Goal: Information Seeking & Learning: Learn about a topic

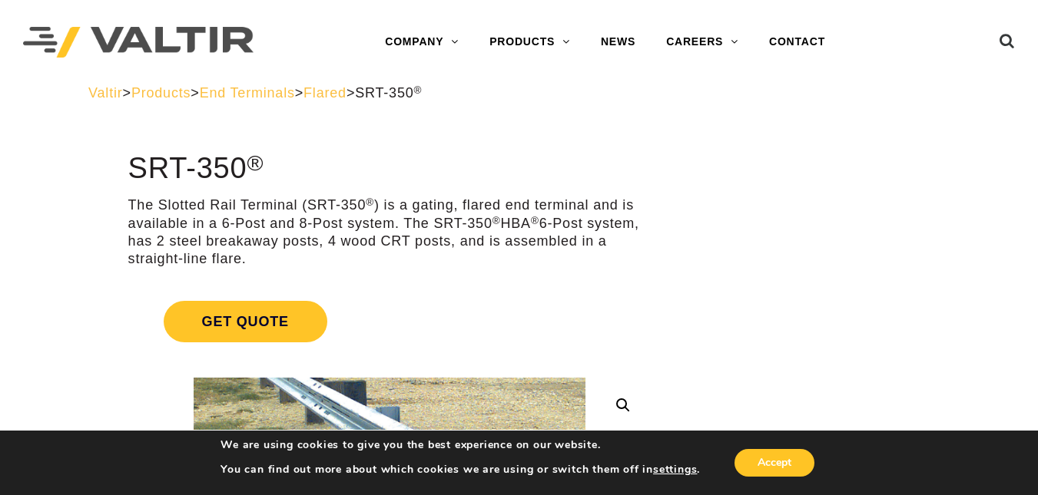
click at [186, 37] on img at bounding box center [138, 42] width 230 height 31
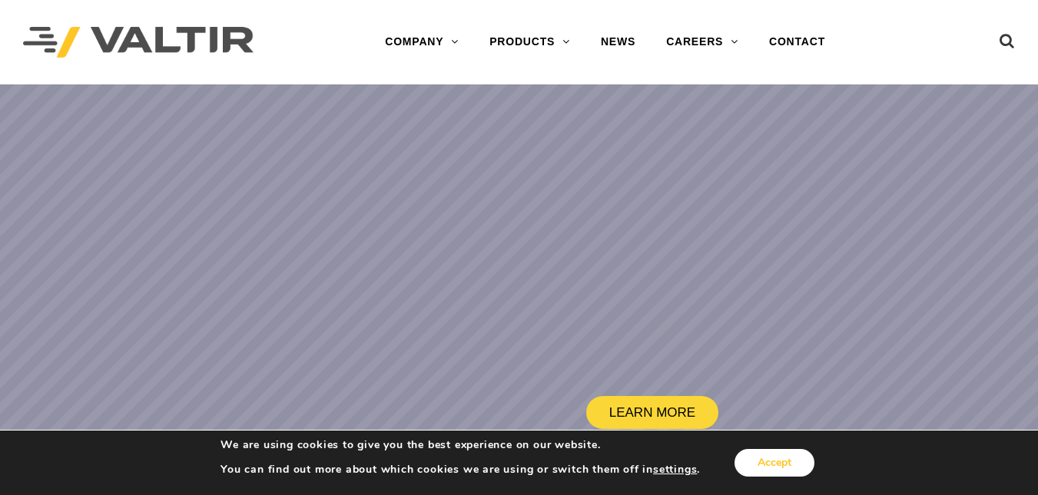
click at [770, 463] on button "Accept" at bounding box center [774, 463] width 80 height 28
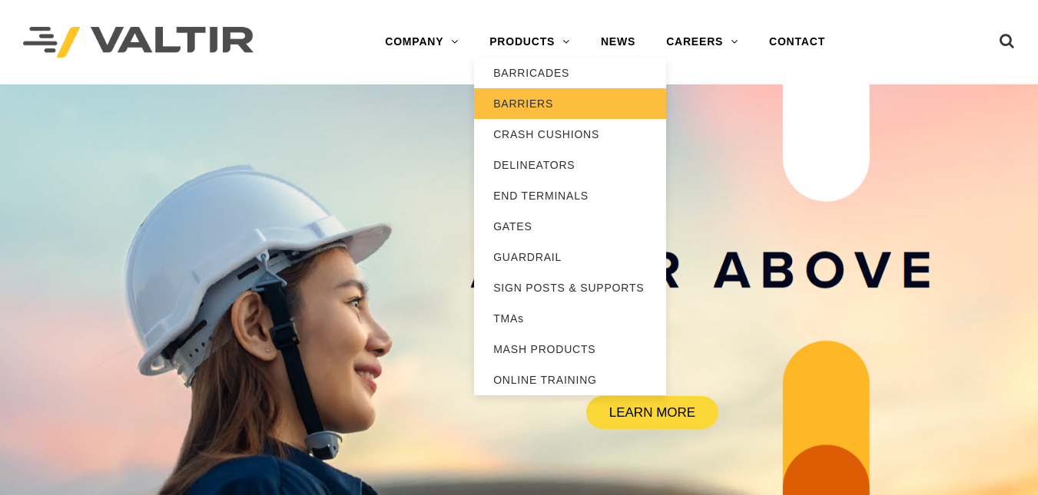
click at [567, 95] on link "BARRIERS" at bounding box center [570, 103] width 192 height 31
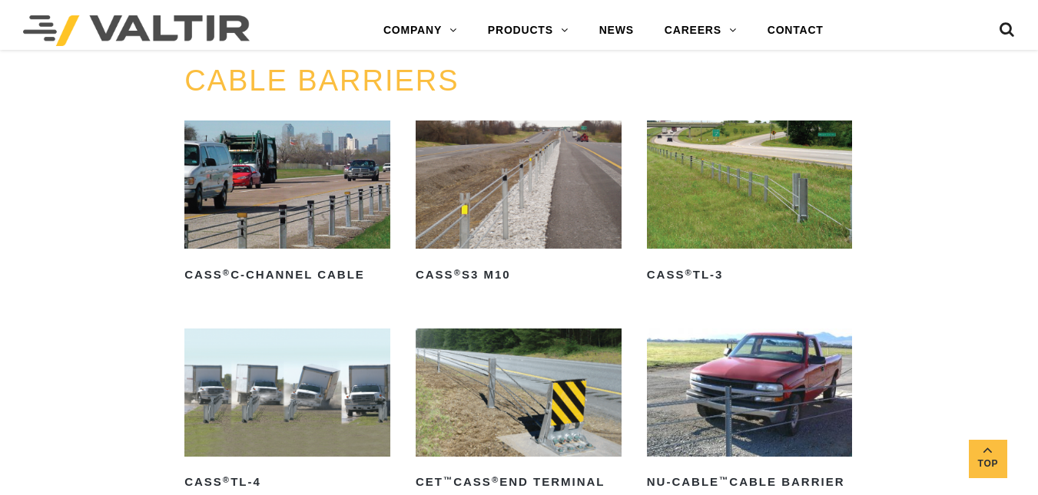
scroll to position [695, 0]
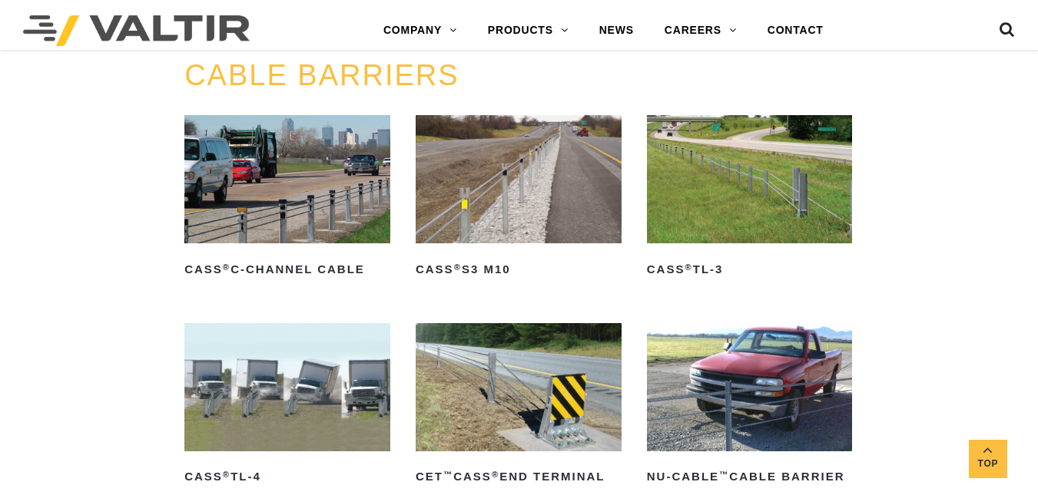
click at [263, 181] on img at bounding box center [287, 179] width 206 height 128
click at [736, 203] on img at bounding box center [750, 179] width 206 height 128
click at [273, 413] on img at bounding box center [287, 387] width 206 height 128
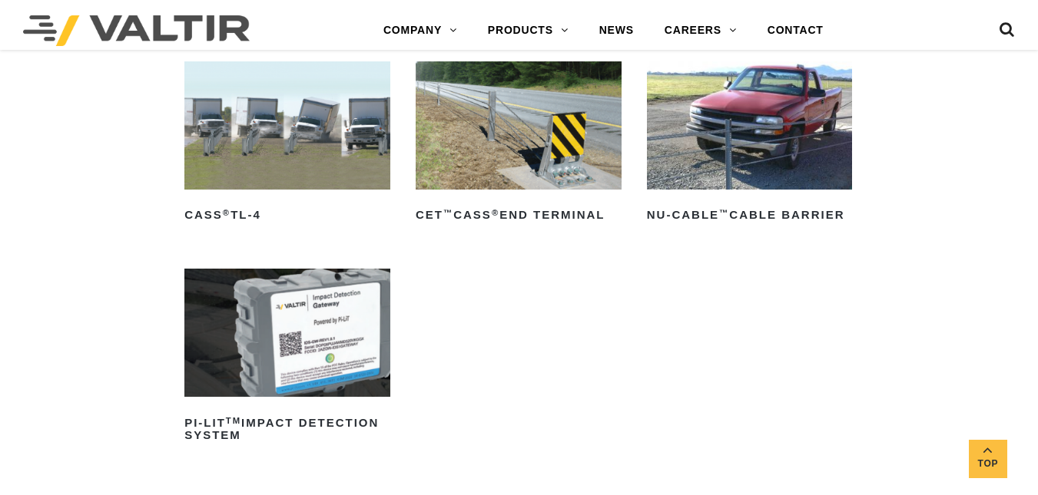
scroll to position [962, 0]
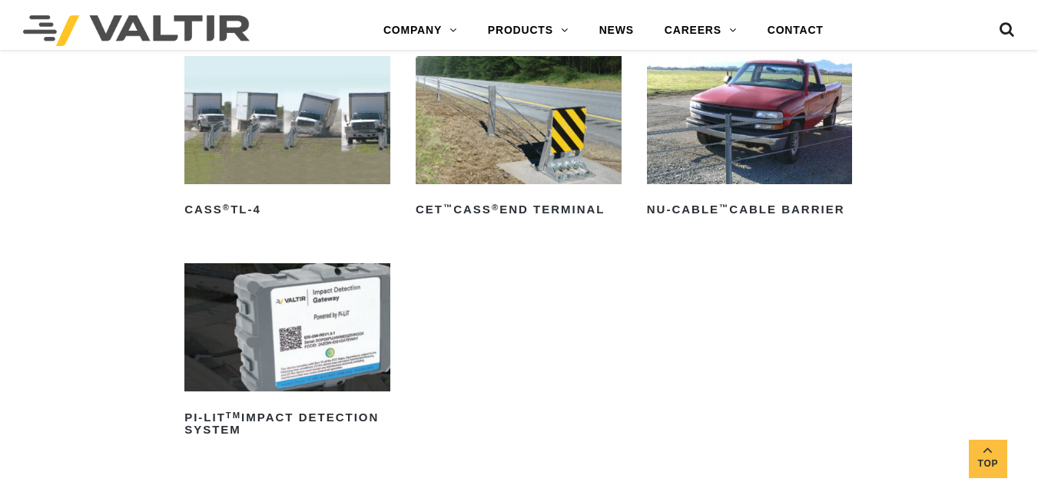
click at [229, 187] on link "CASS ® TL-4" at bounding box center [287, 139] width 206 height 167
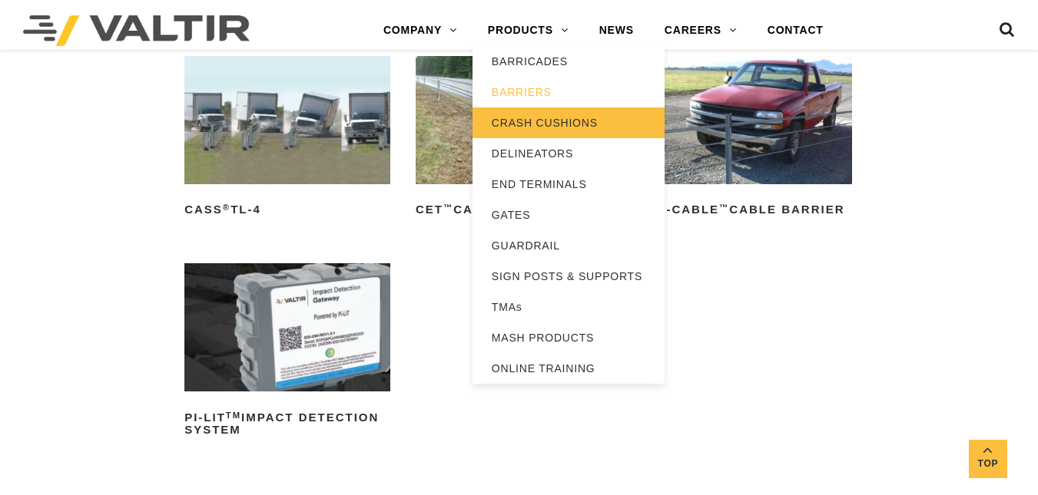
click at [495, 121] on link "CRASH CUSHIONS" at bounding box center [568, 123] width 192 height 31
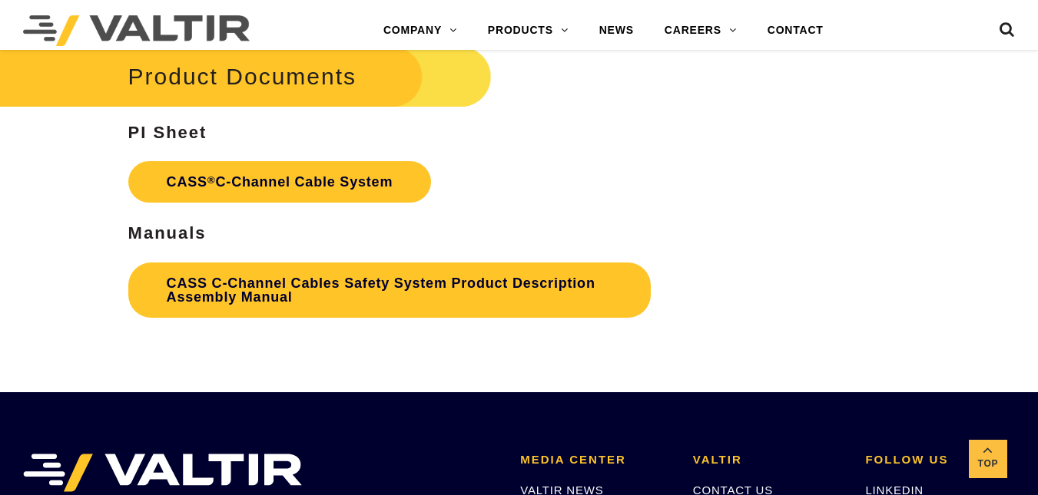
scroll to position [3188, 0]
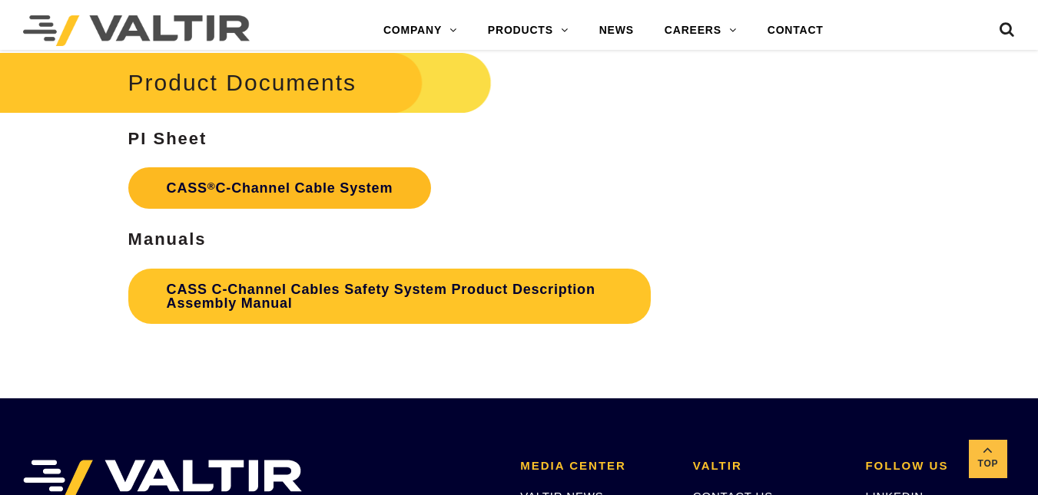
click at [368, 178] on link "CASS ® C-Channel Cable System" at bounding box center [279, 187] width 303 height 41
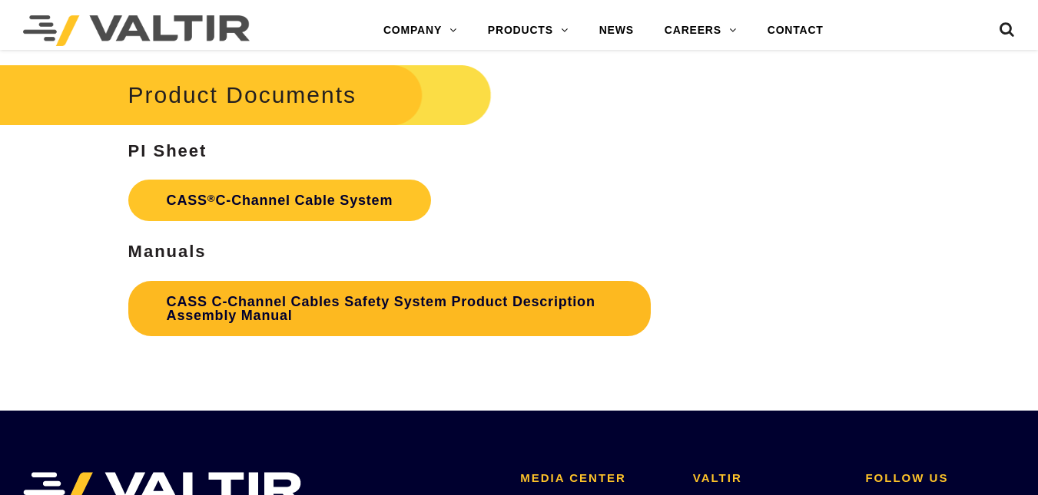
click at [250, 299] on link "CASS C-Channel Cables Safety System Product Description Assembly Manual" at bounding box center [389, 308] width 522 height 55
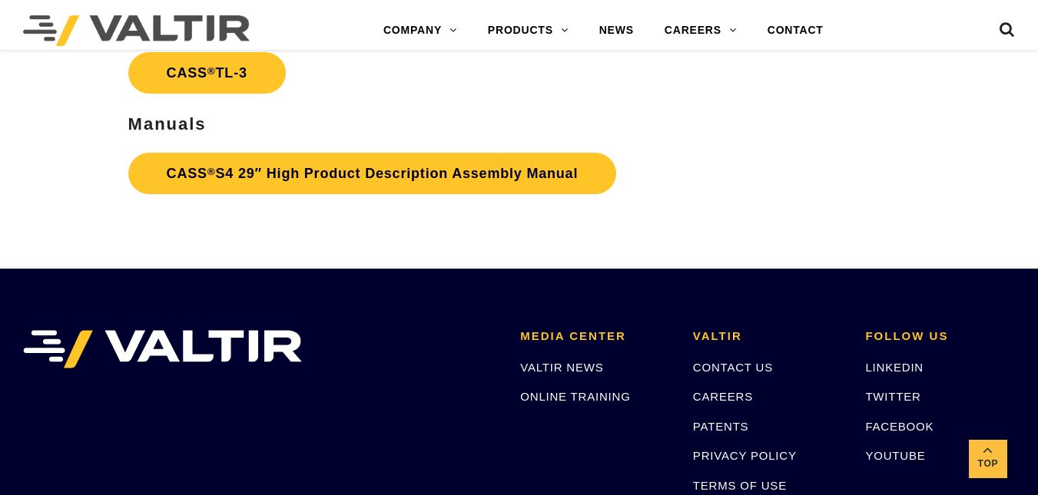
scroll to position [2465, 0]
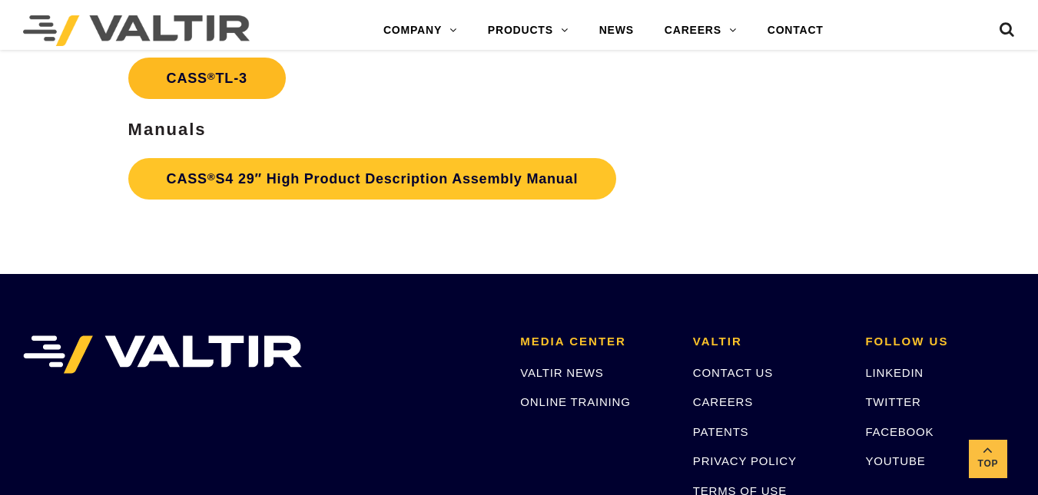
click at [250, 65] on link "CASS ® TL-3" at bounding box center [206, 78] width 157 height 41
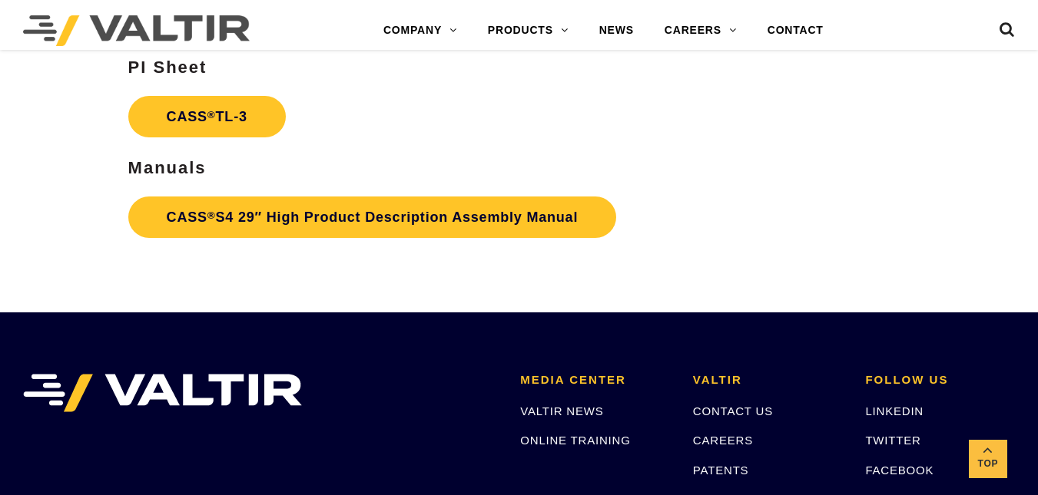
scroll to position [2465, 0]
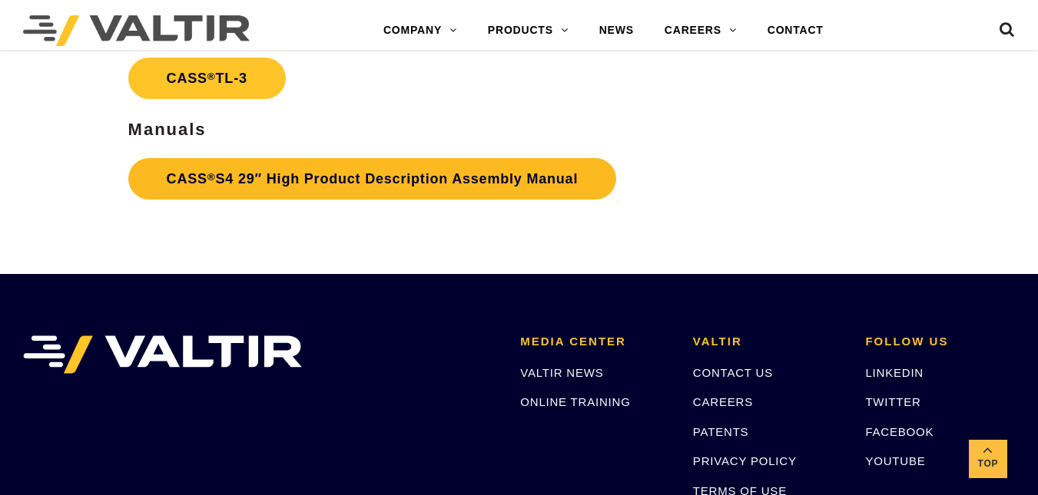
click at [198, 177] on link "CASS ® S4 29″ High Product Description Assembly Manual" at bounding box center [372, 178] width 488 height 41
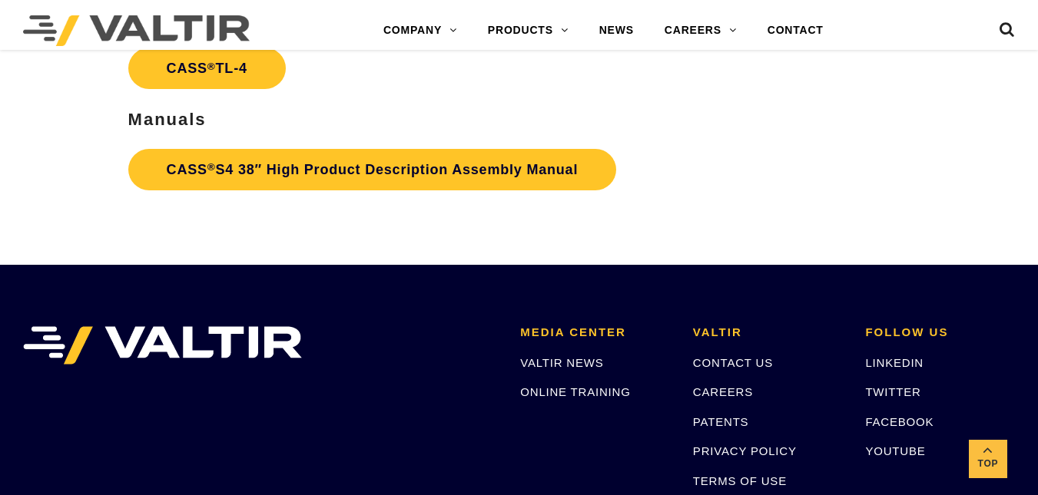
scroll to position [2309, 0]
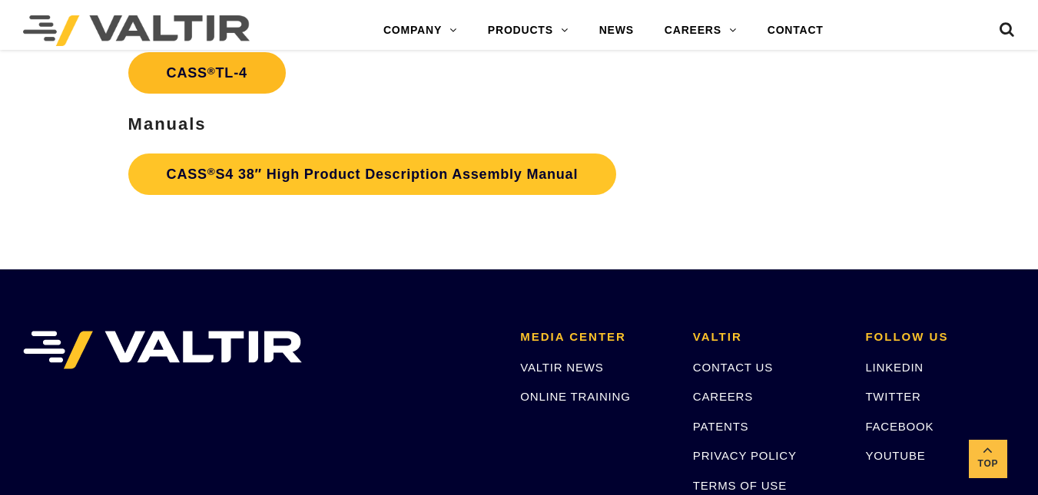
click at [263, 56] on link "CASS ® TL-4" at bounding box center [206, 72] width 157 height 41
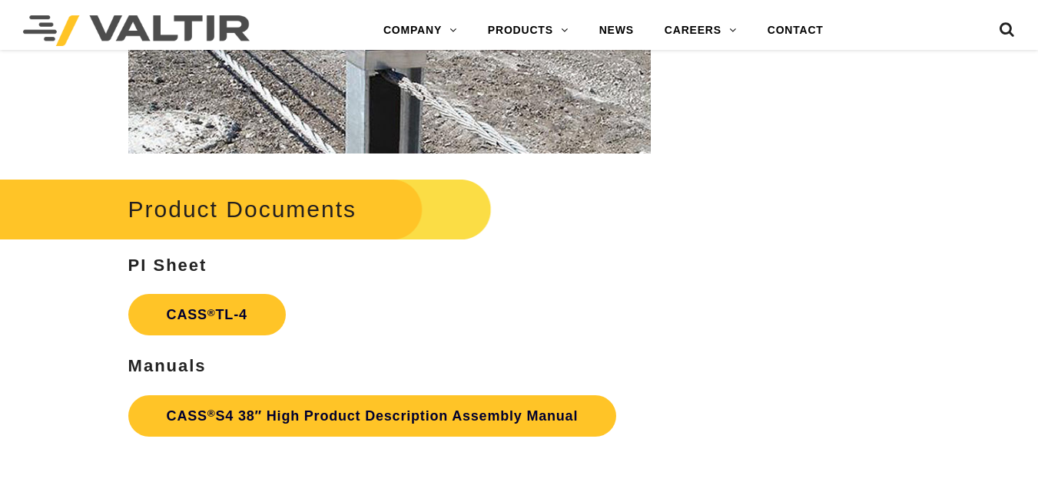
scroll to position [2309, 0]
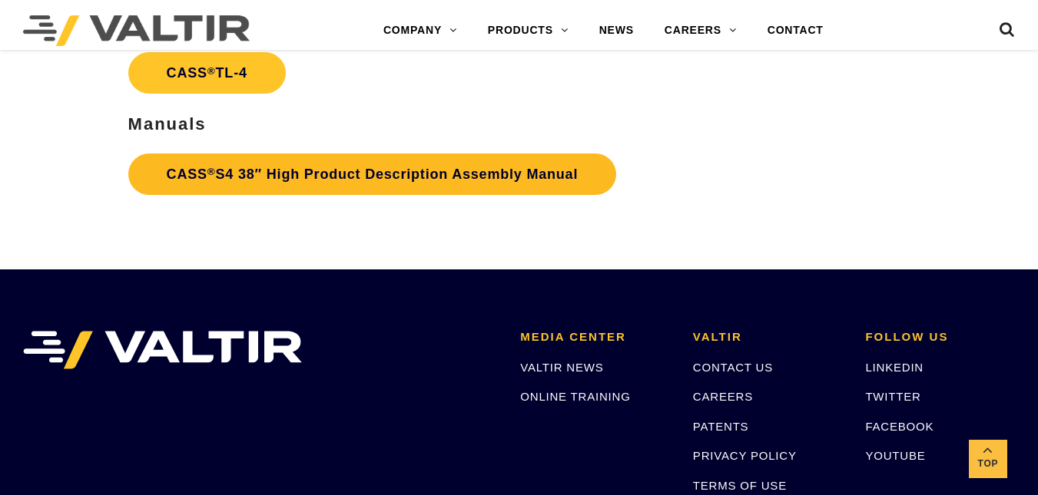
click at [296, 177] on link "CASS ® S4 38″ High Product Description Assembly Manual" at bounding box center [372, 174] width 488 height 41
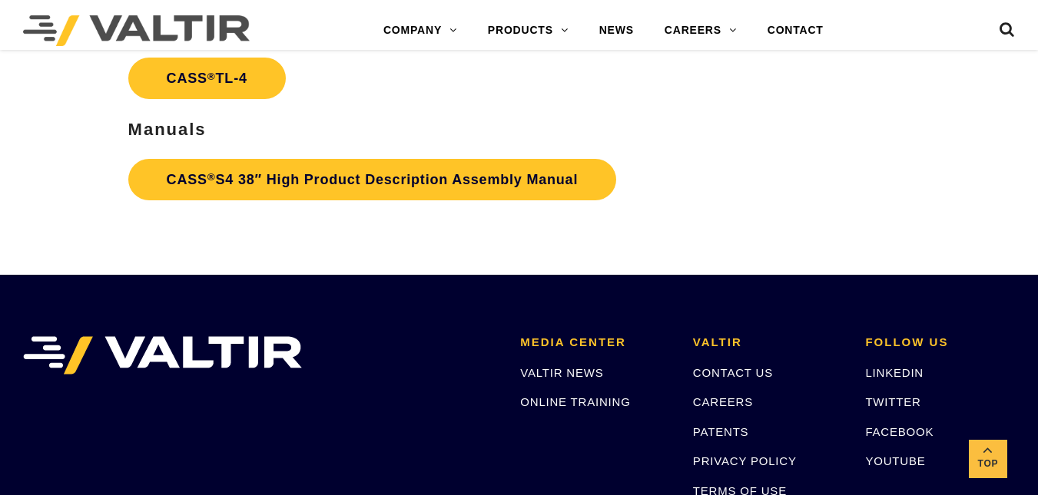
scroll to position [2309, 0]
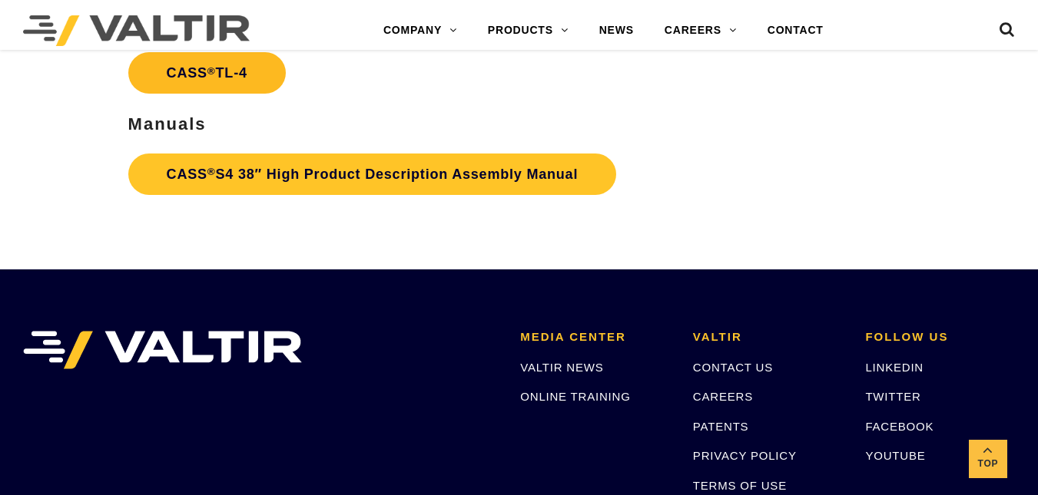
click at [267, 64] on link "CASS ® TL-4" at bounding box center [206, 72] width 157 height 41
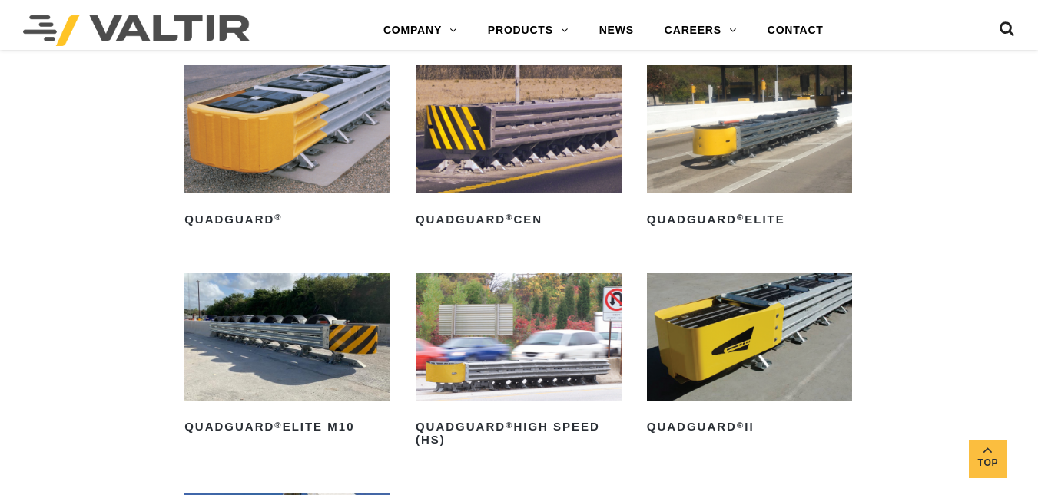
scroll to position [948, 0]
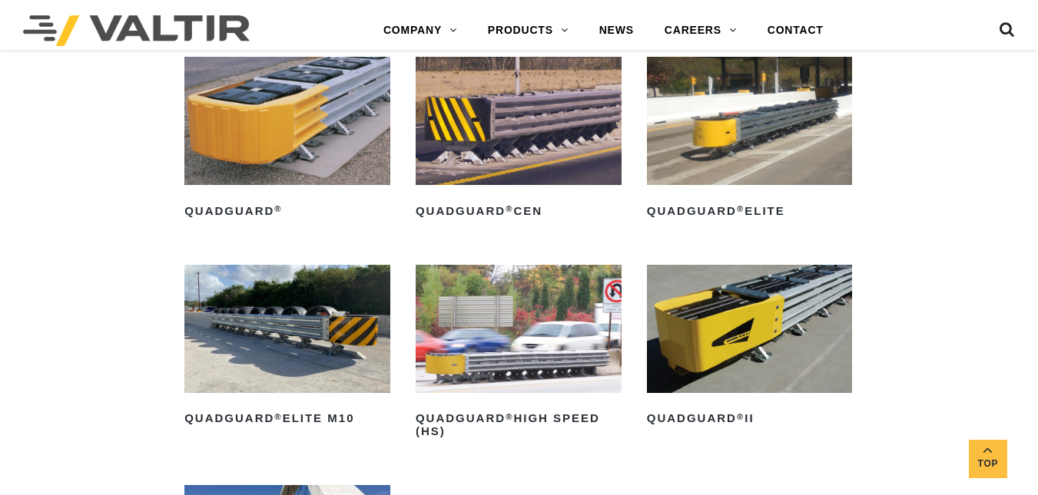
click at [307, 111] on img at bounding box center [287, 121] width 206 height 128
click at [684, 126] on img at bounding box center [750, 121] width 206 height 128
click at [463, 310] on img at bounding box center [518, 329] width 206 height 128
click at [672, 317] on img at bounding box center [750, 329] width 206 height 128
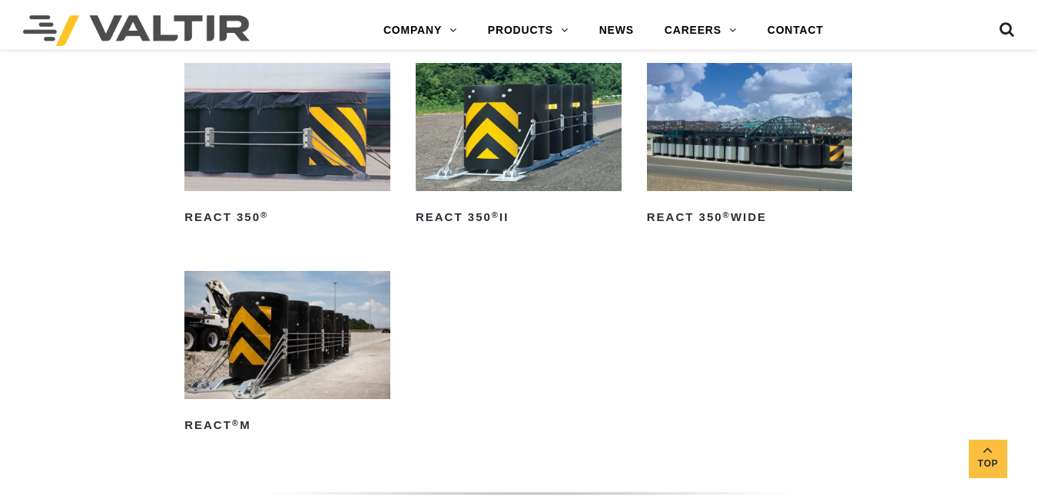
scroll to position [1705, 0]
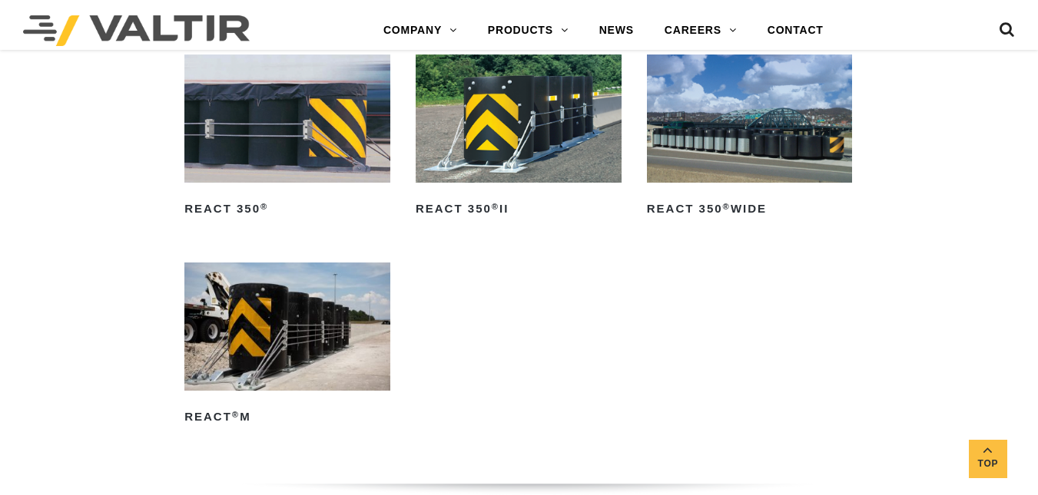
click at [284, 138] on img at bounding box center [287, 119] width 206 height 128
click at [435, 132] on img at bounding box center [518, 119] width 206 height 128
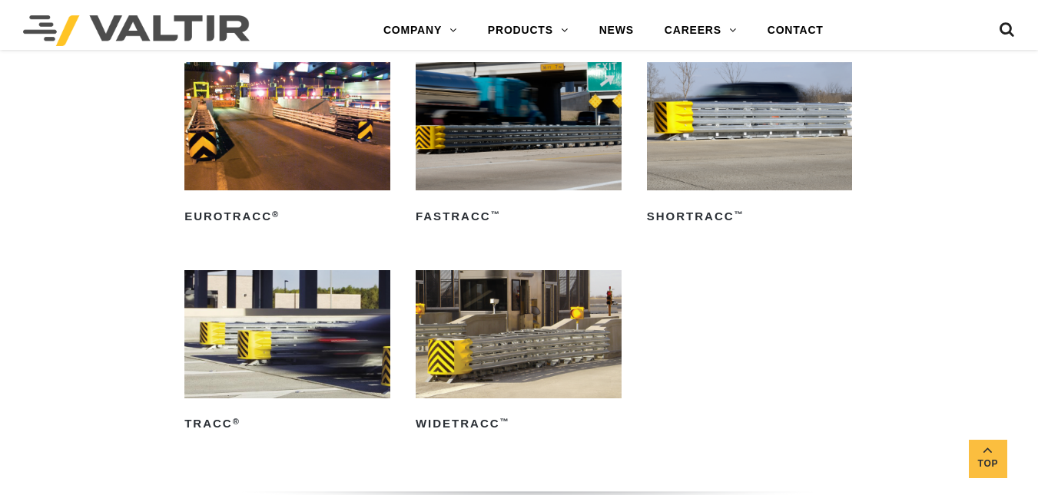
scroll to position [2239, 0]
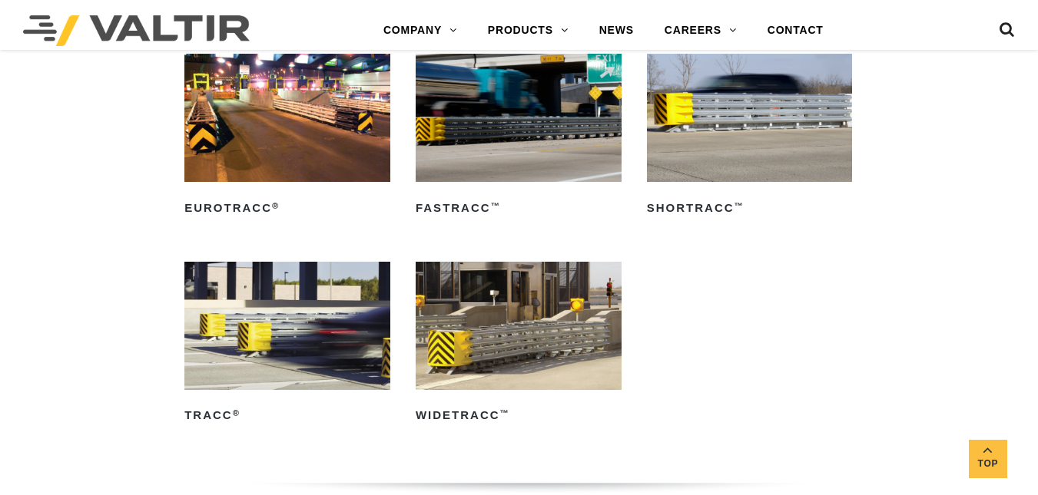
click at [294, 321] on img at bounding box center [287, 326] width 206 height 128
click at [434, 329] on img at bounding box center [518, 326] width 206 height 128
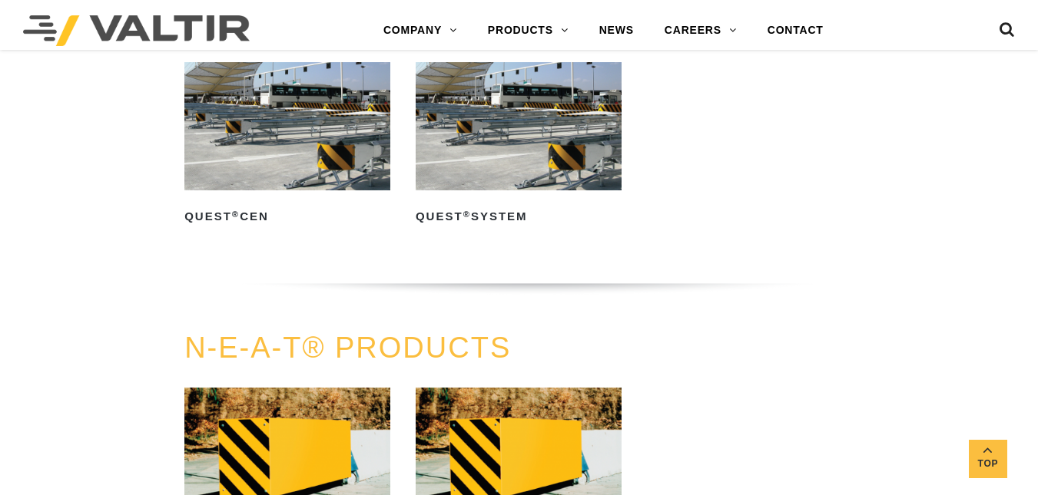
scroll to position [2773, 0]
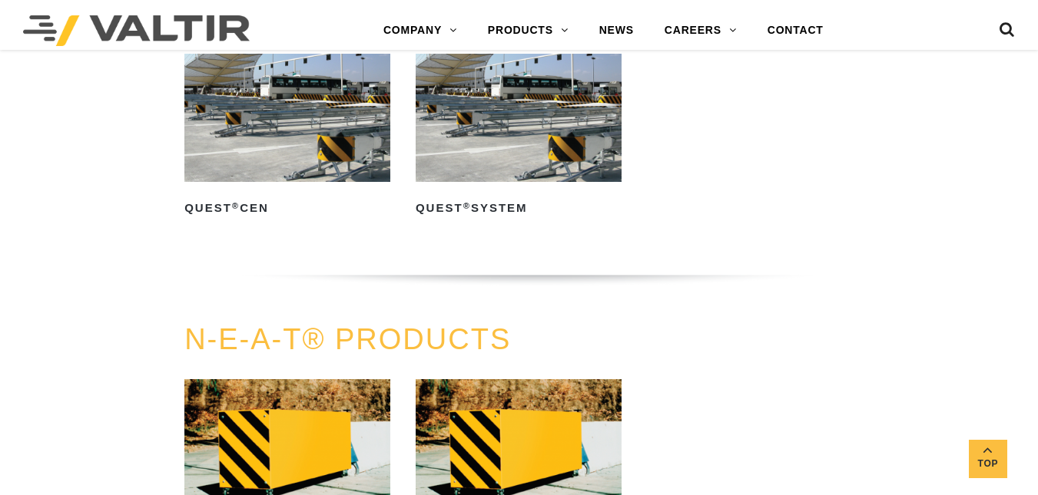
click at [567, 151] on img at bounding box center [518, 118] width 206 height 128
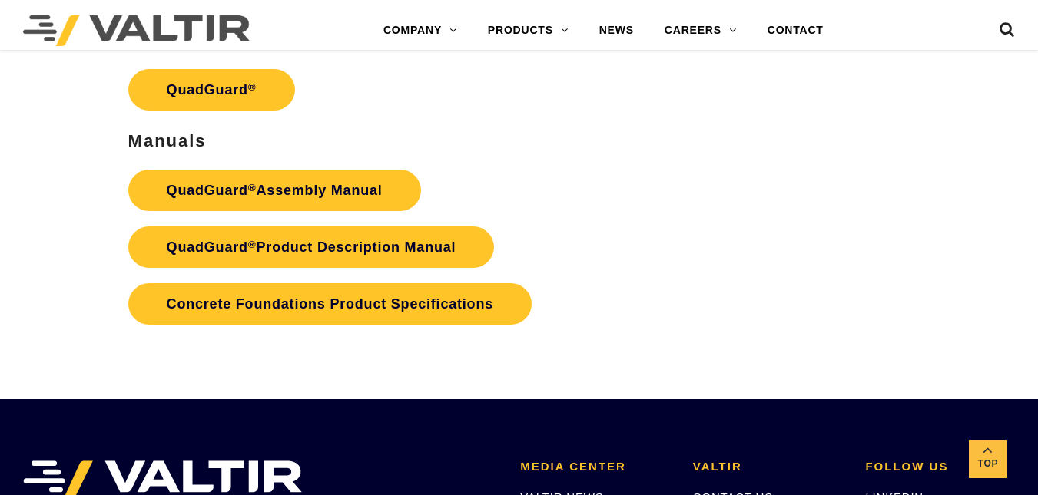
scroll to position [2982, 0]
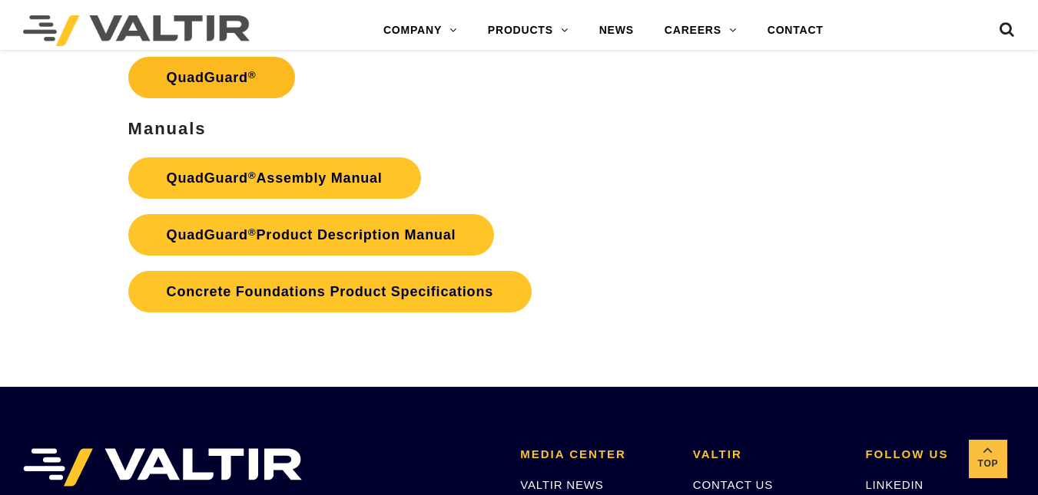
click at [263, 66] on link "QuadGuard ®" at bounding box center [211, 77] width 167 height 41
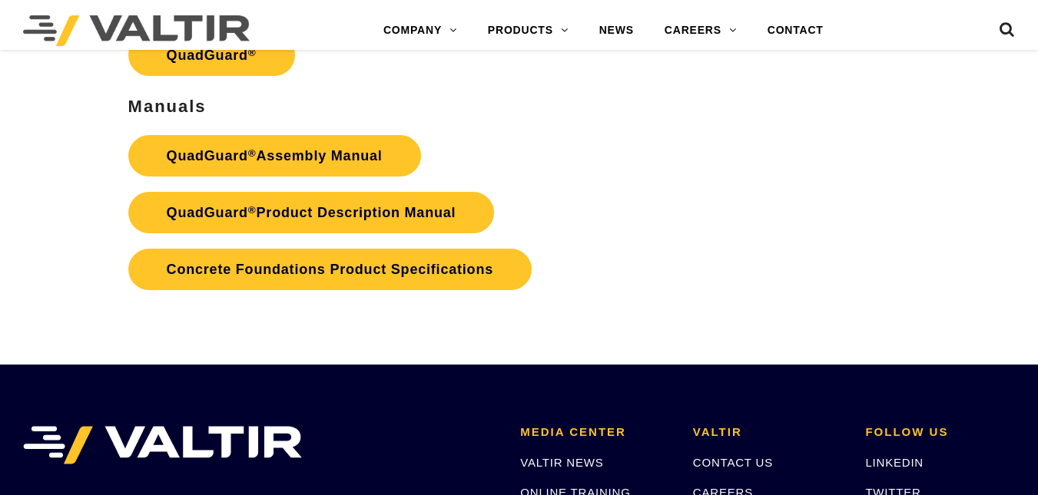
scroll to position [2982, 0]
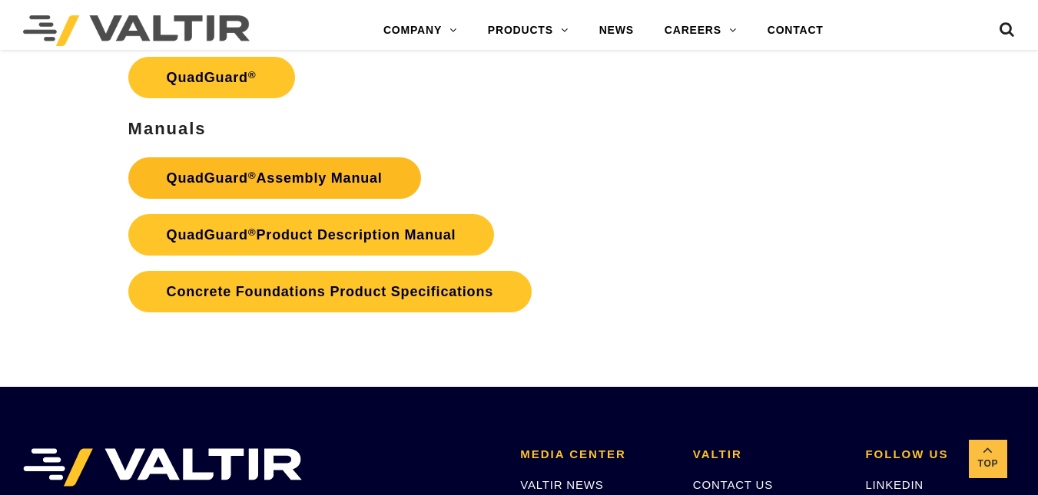
click at [177, 160] on link "QuadGuard ® Assembly Manual" at bounding box center [274, 177] width 293 height 41
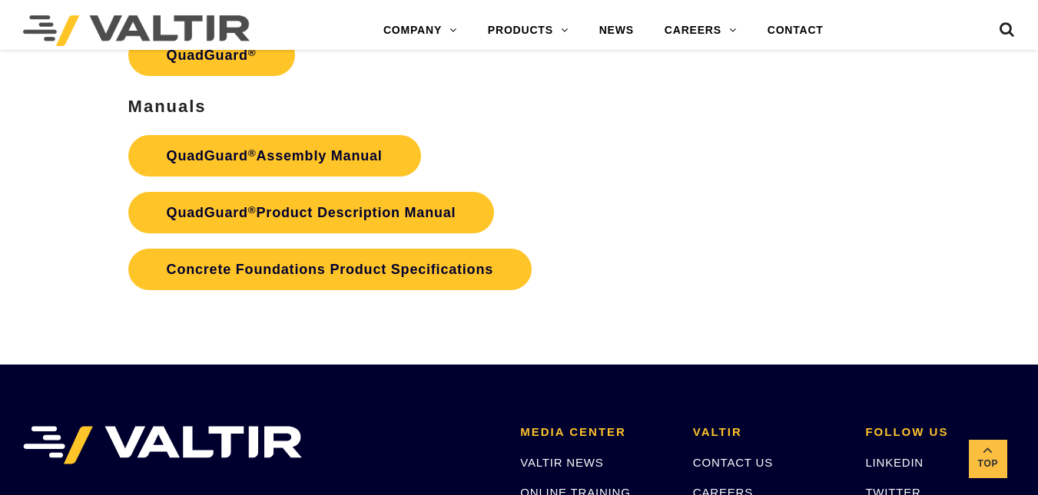
scroll to position [2982, 0]
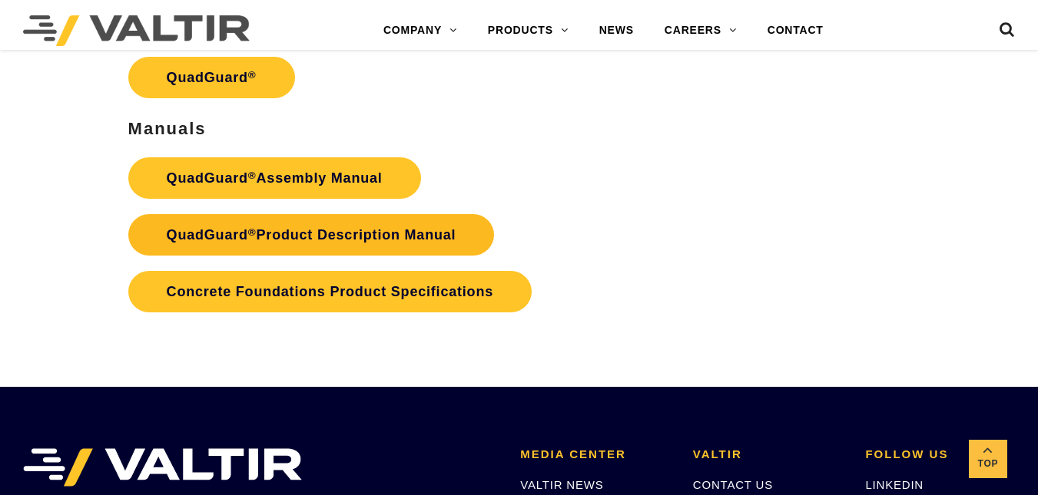
click at [191, 227] on link "QuadGuard ® Product Description Manual" at bounding box center [311, 234] width 366 height 41
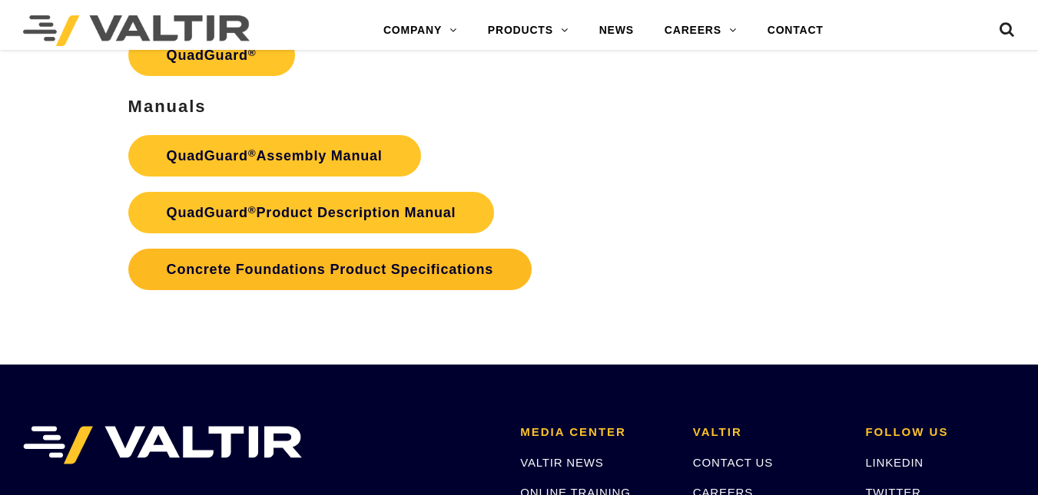
scroll to position [2982, 0]
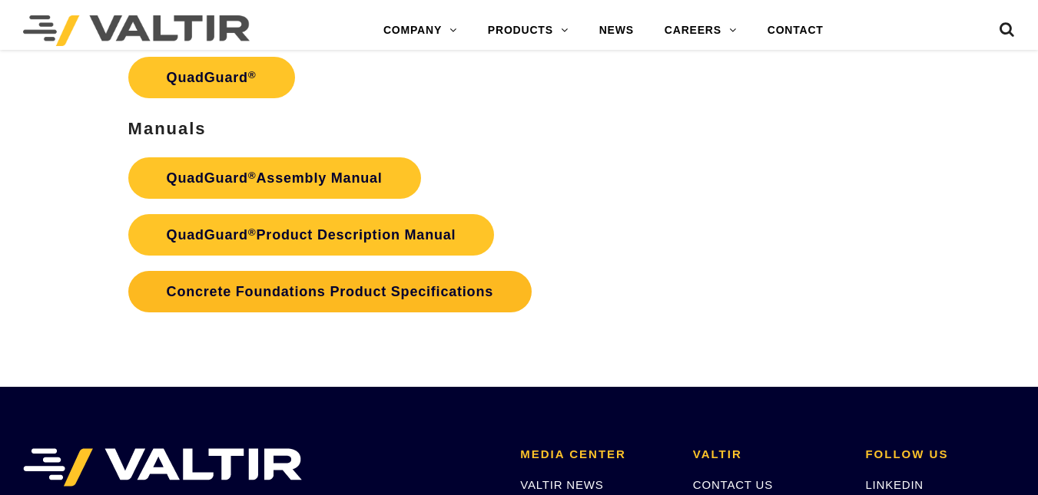
click at [207, 265] on p "QuadGuard ® Assembly Manual QuadGuard ® Product Description Manual Concrete Fou…" at bounding box center [389, 235] width 522 height 170
click at [209, 275] on link "Concrete Foundations Product Specifications" at bounding box center [329, 291] width 403 height 41
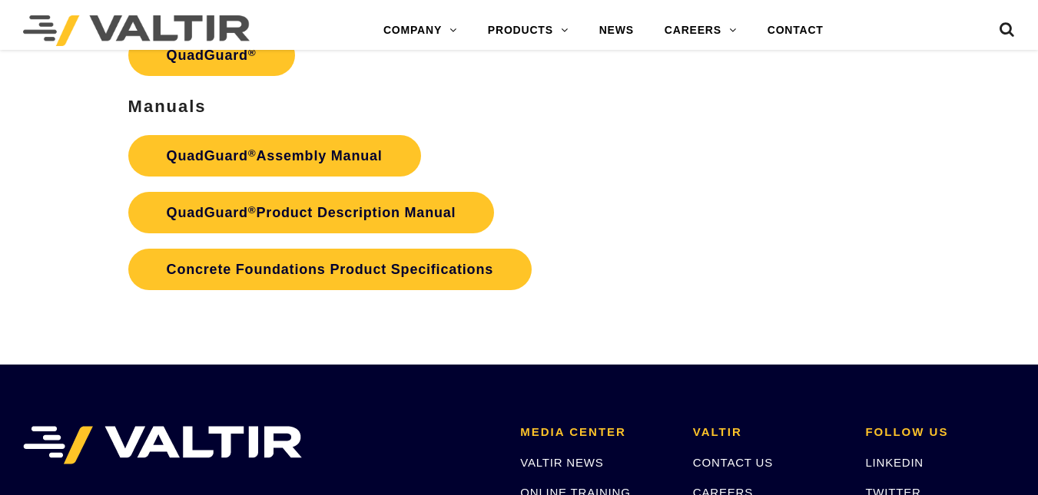
scroll to position [2982, 0]
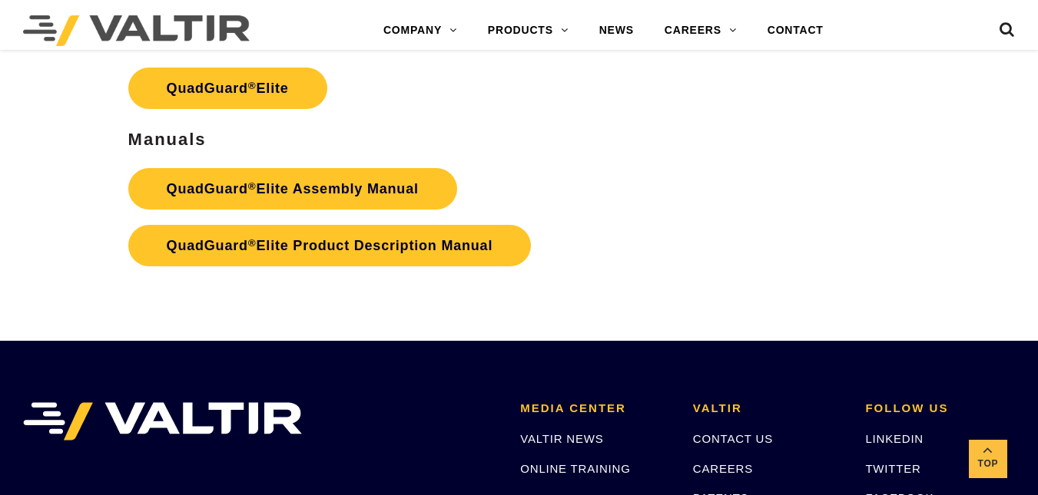
scroll to position [2591, 0]
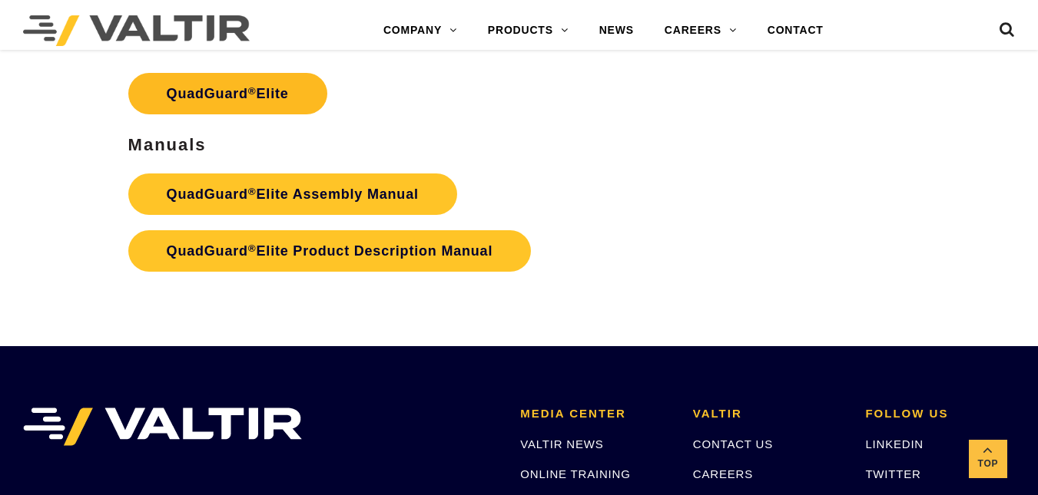
click at [304, 73] on link "QuadGuard ® Elite" at bounding box center [227, 93] width 199 height 41
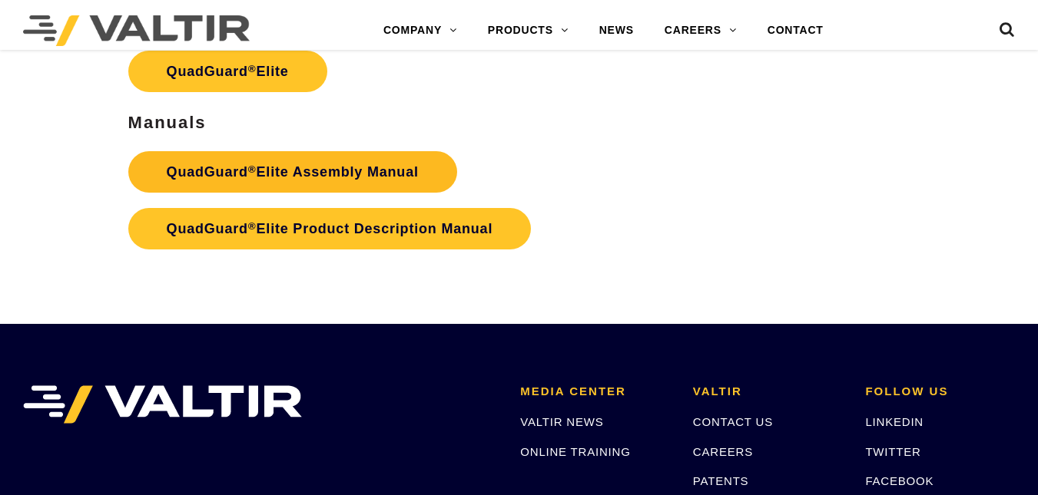
scroll to position [2591, 0]
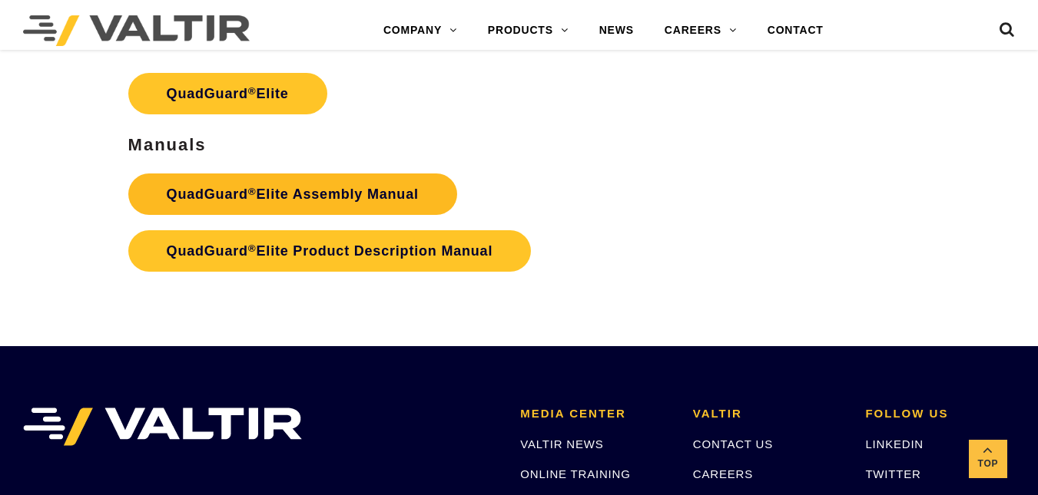
click at [213, 174] on link "QuadGuard ® Elite Assembly Manual" at bounding box center [292, 194] width 329 height 41
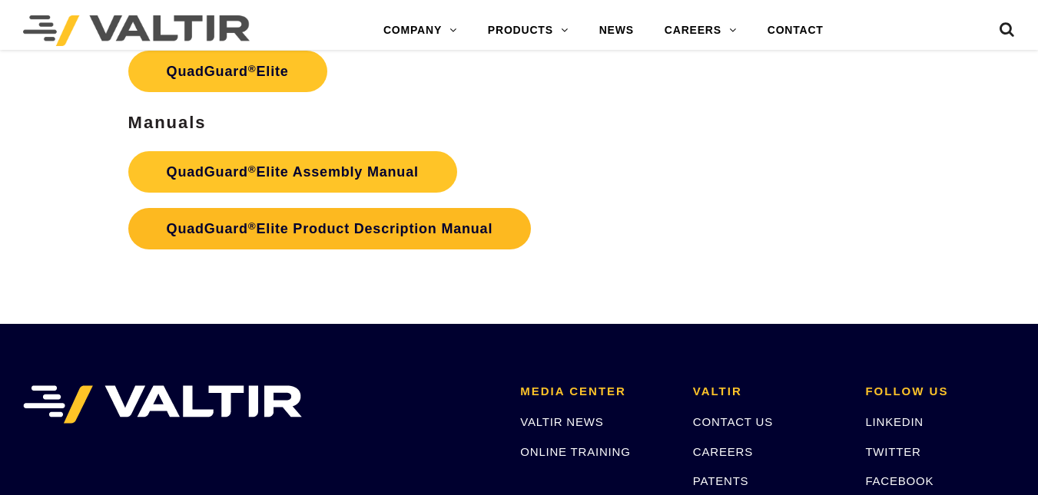
scroll to position [2591, 0]
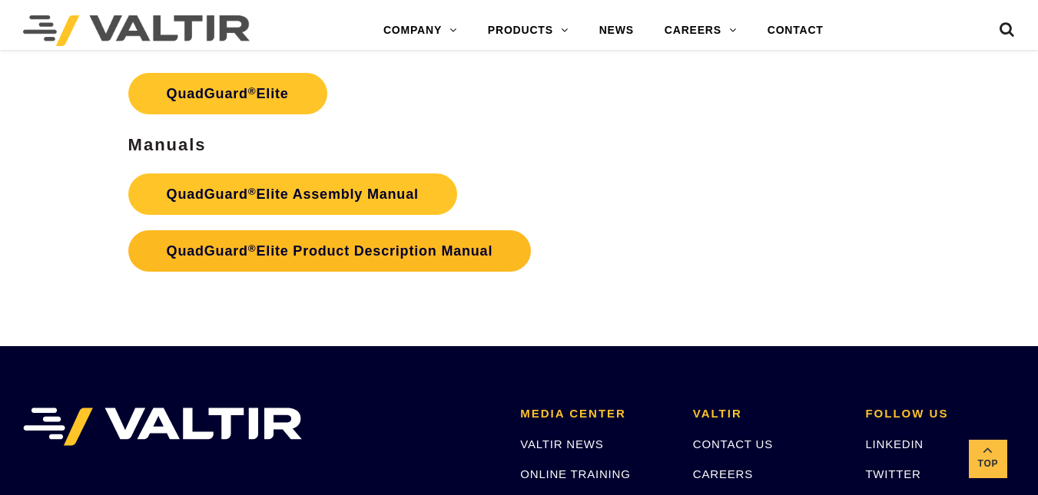
click at [208, 230] on link "QuadGuard ® Elite Product Description Manual" at bounding box center [329, 250] width 403 height 41
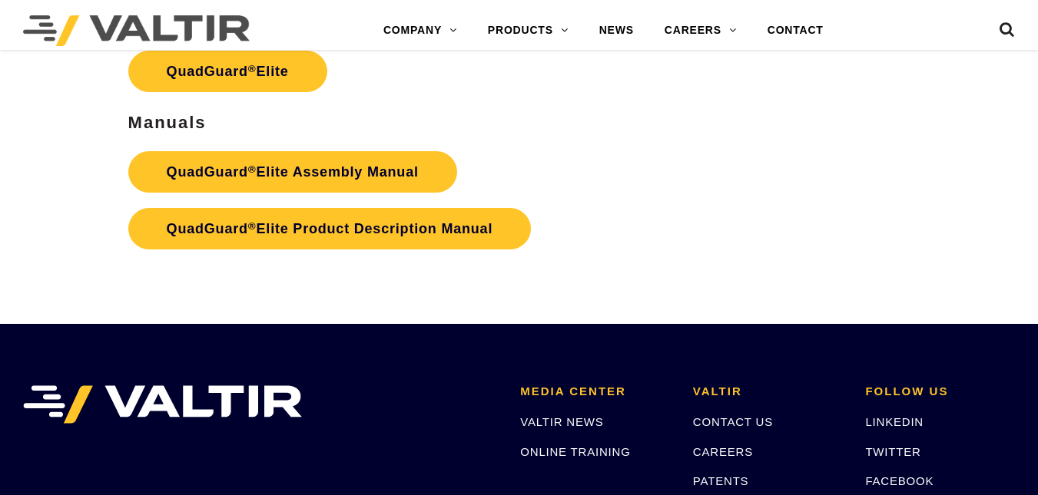
scroll to position [2591, 0]
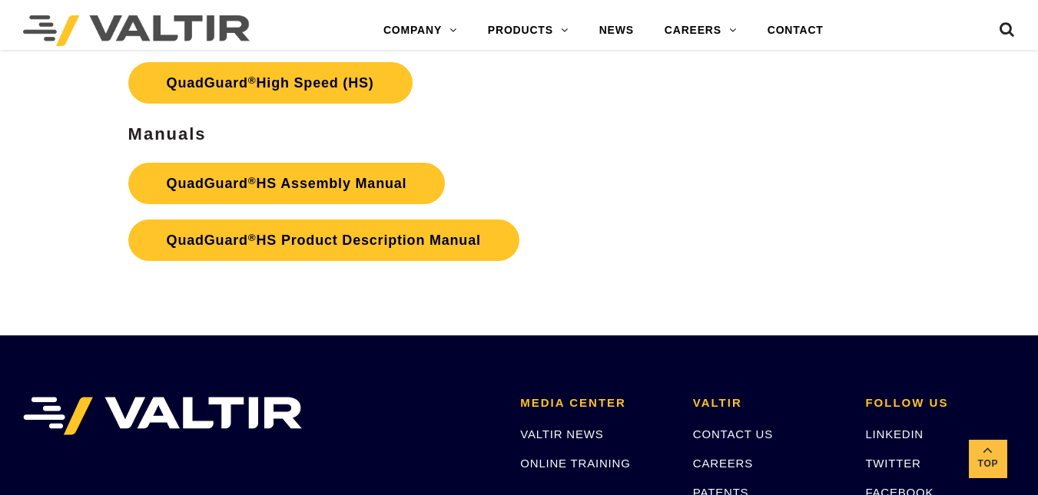
scroll to position [2854, 0]
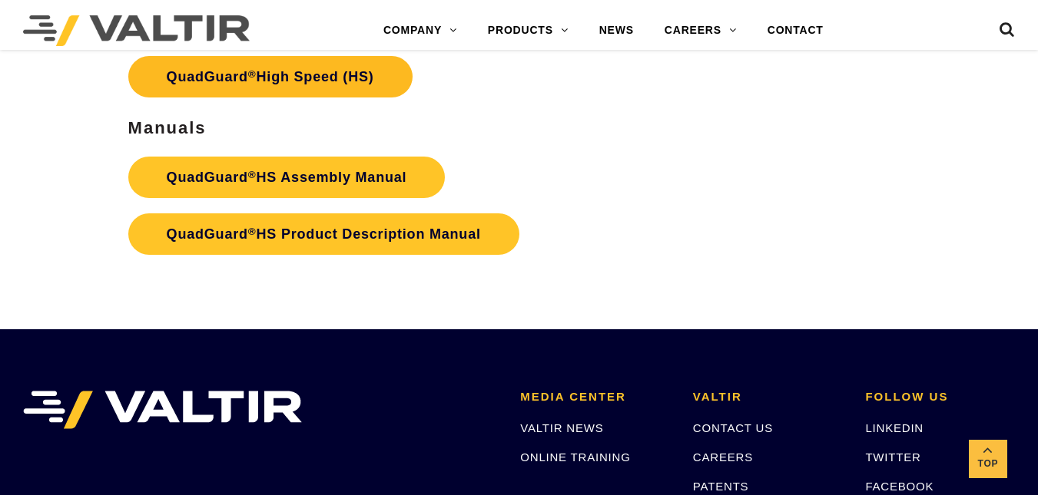
click at [392, 61] on link "QuadGuard ® High Speed (HS)" at bounding box center [270, 76] width 284 height 41
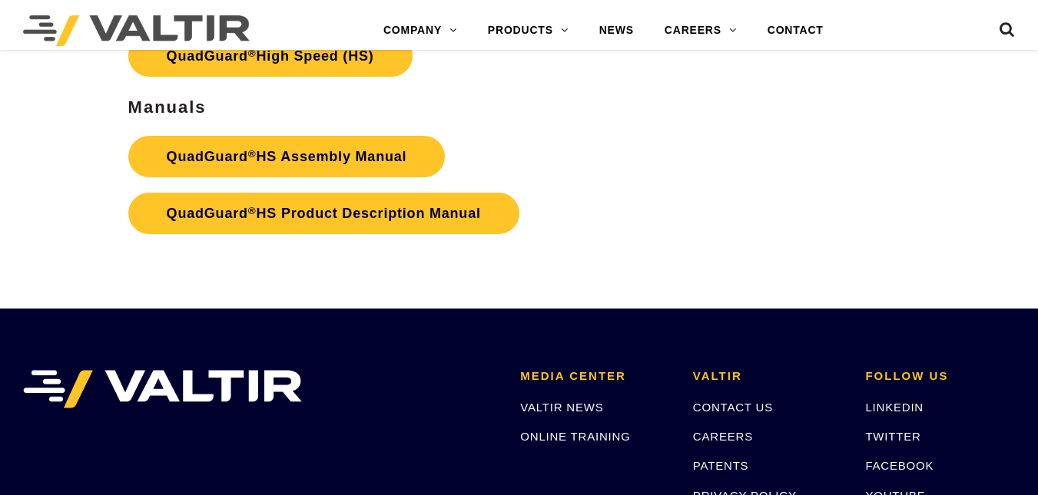
scroll to position [2854, 0]
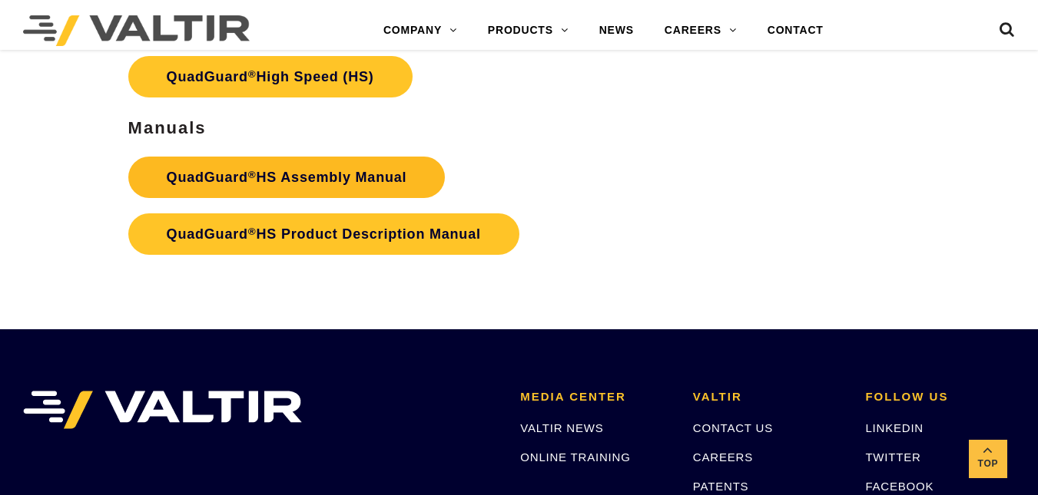
click at [200, 184] on link "QuadGuard ® HS Assembly Manual" at bounding box center [286, 177] width 317 height 41
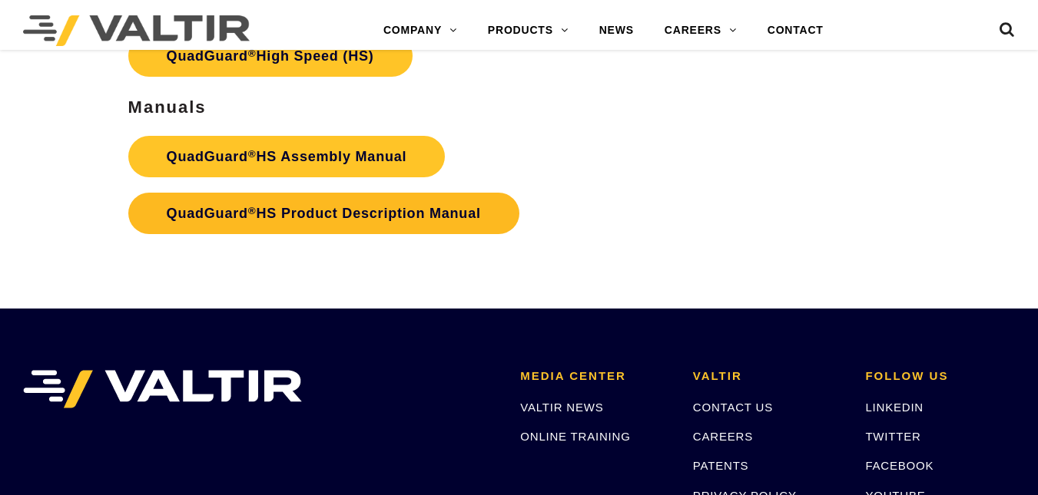
click at [188, 204] on link "QuadGuard ® HS Product Description Manual" at bounding box center [323, 213] width 391 height 41
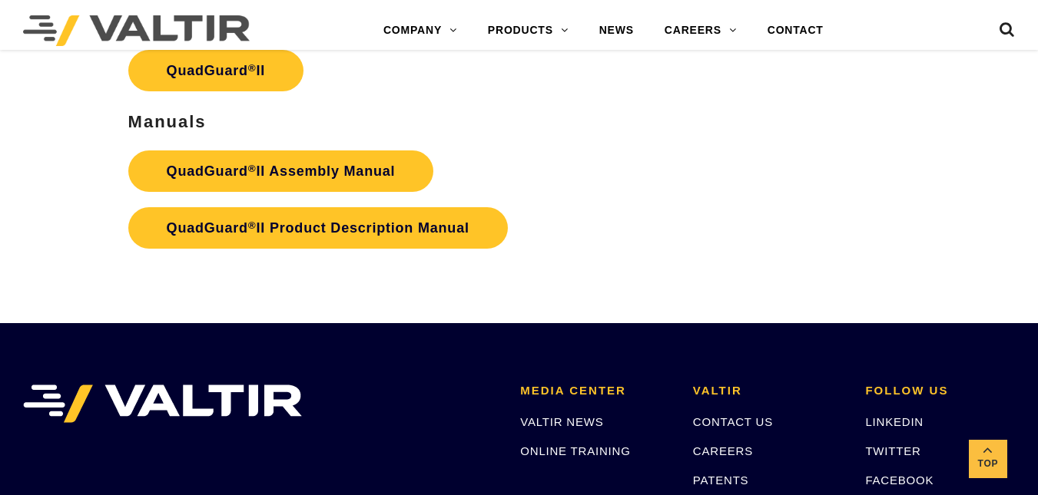
scroll to position [3316, 0]
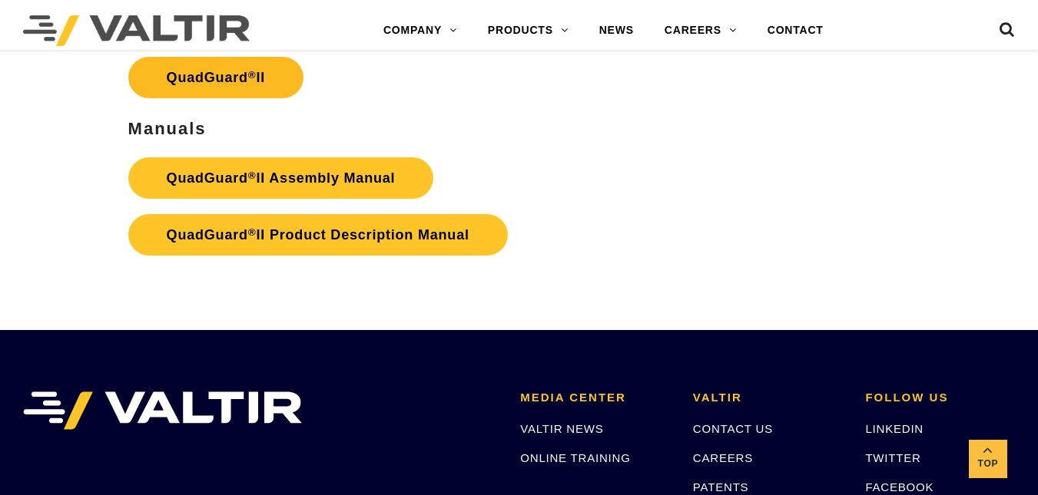
click at [280, 68] on link "QuadGuard ® II" at bounding box center [216, 77] width 176 height 41
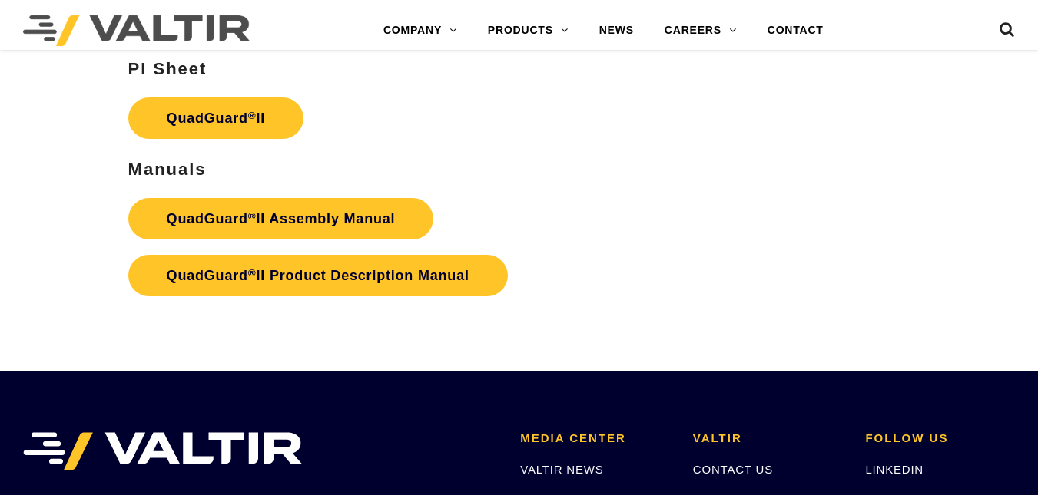
scroll to position [3316, 0]
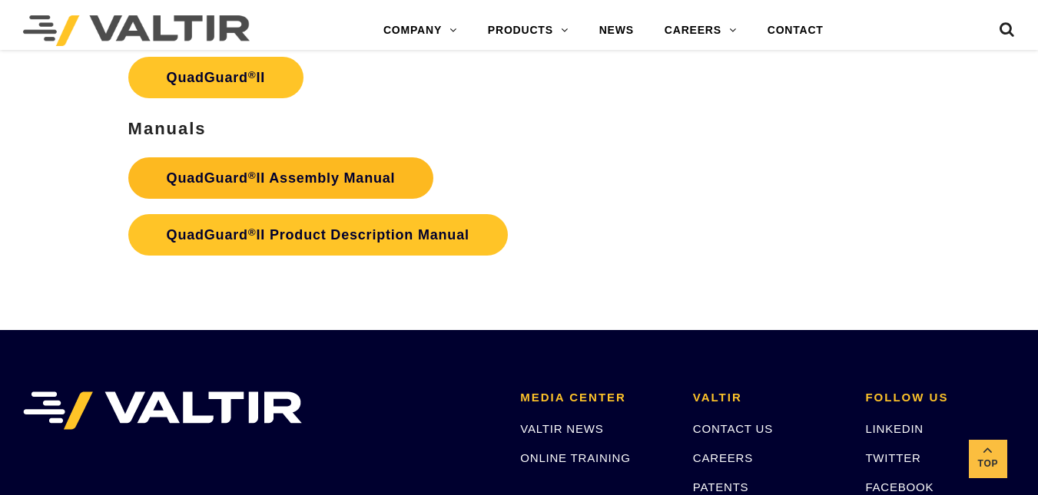
click at [200, 180] on strong "QuadGuard ® II Assembly Manual" at bounding box center [281, 177] width 229 height 15
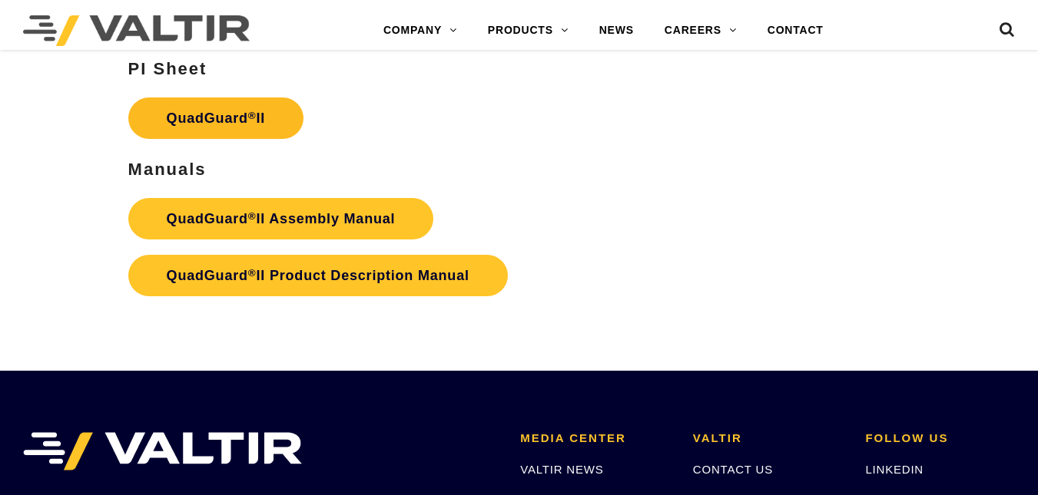
scroll to position [3316, 0]
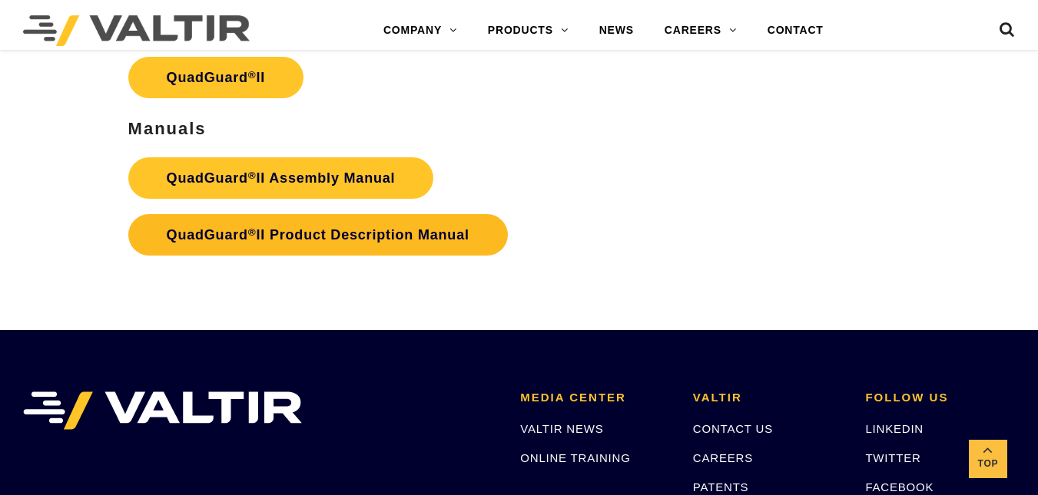
click at [214, 233] on strong "QuadGuard ® II Product Description Manual" at bounding box center [318, 234] width 303 height 15
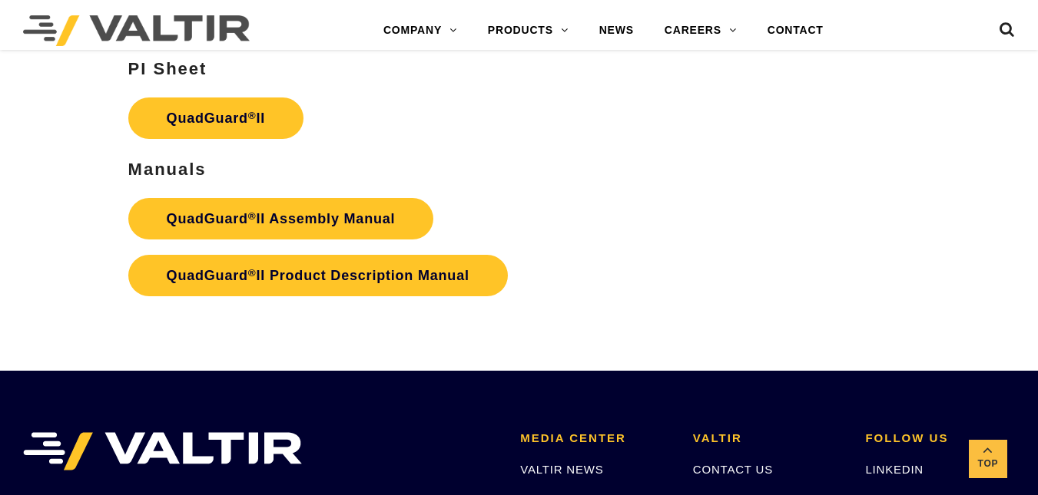
scroll to position [3316, 0]
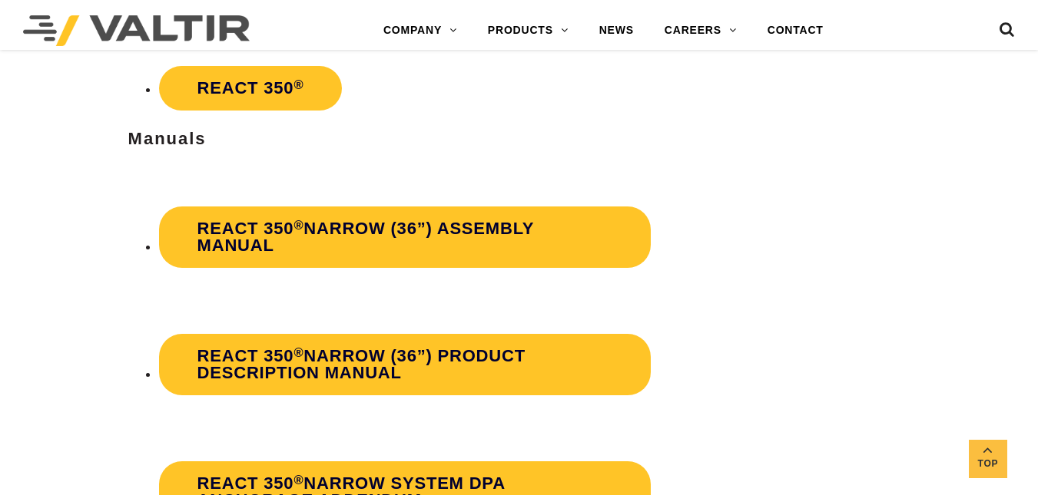
scroll to position [2633, 0]
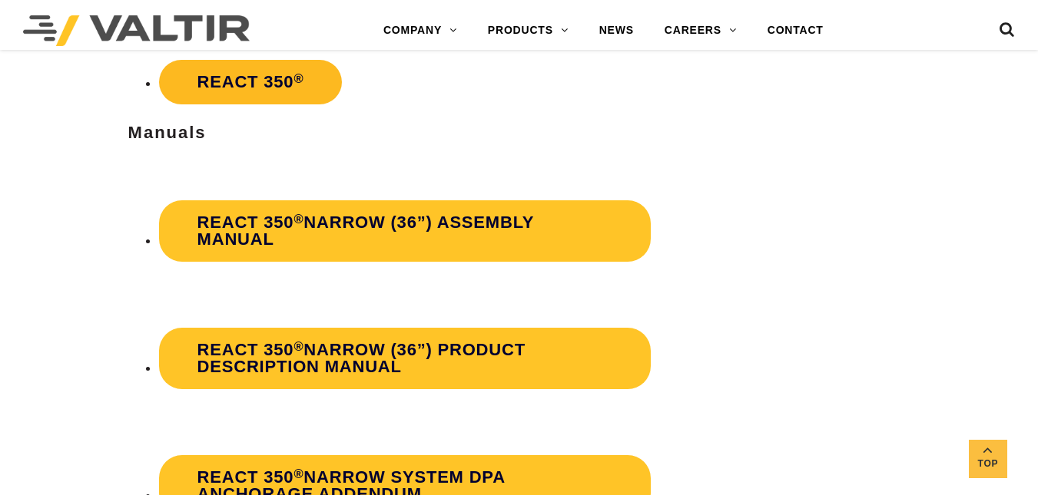
click at [188, 76] on link "REACT 350 ®" at bounding box center [251, 82] width 184 height 45
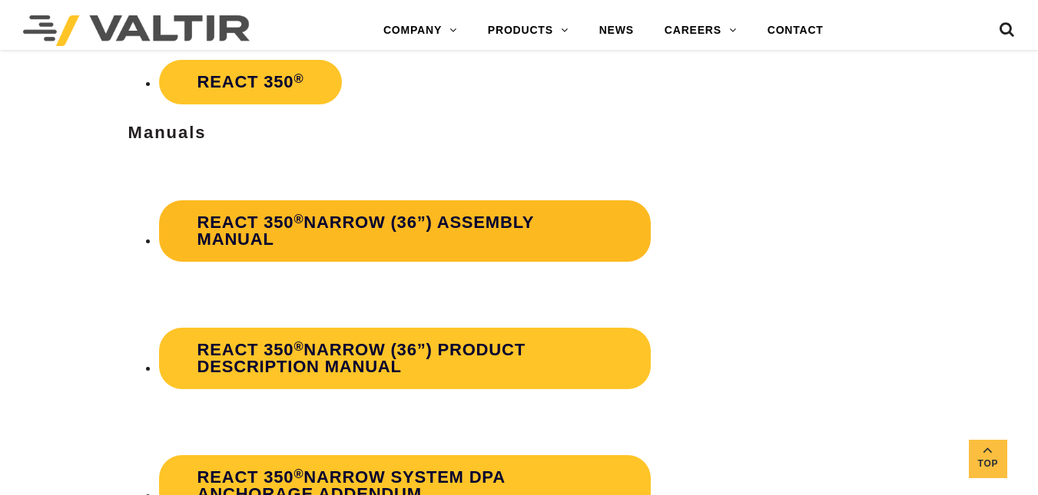
click at [432, 215] on strong "REACT 350 ® Narrow (36”) Assembly Manual" at bounding box center [365, 231] width 336 height 36
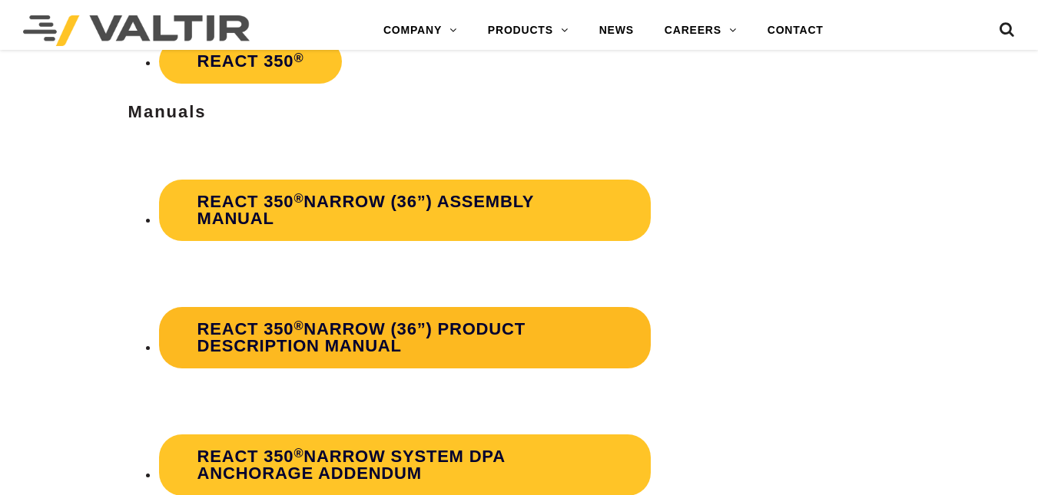
click at [297, 344] on strong "REACT 350 ® Narrow (36”) Product Description Manual" at bounding box center [361, 337] width 328 height 36
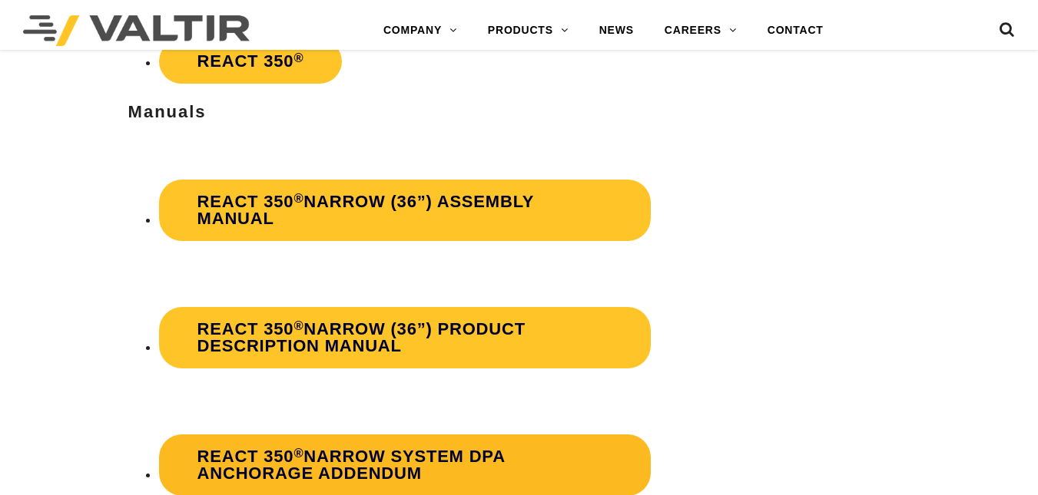
click at [319, 455] on strong "REACT 350 ® Narrow System DPA Anchorage Addendum" at bounding box center [350, 465] width 307 height 36
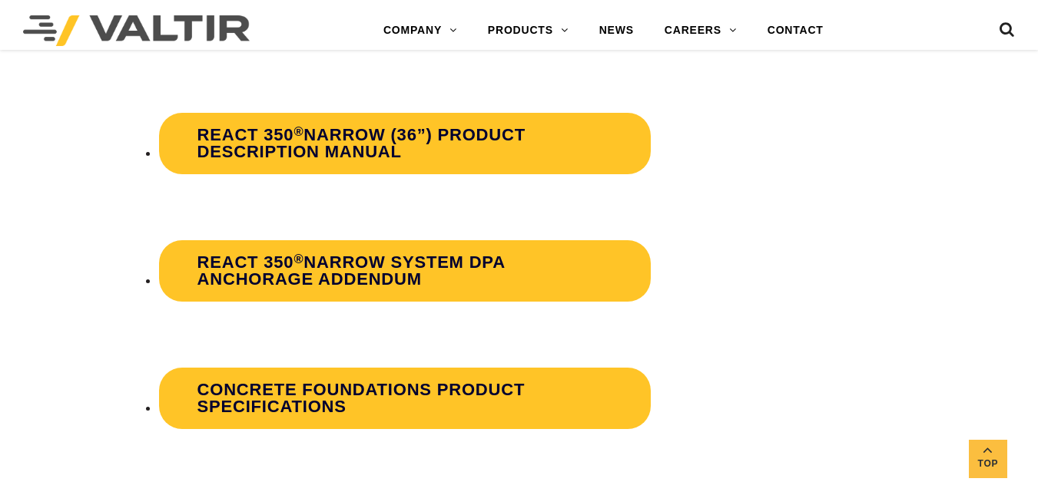
scroll to position [2797, 0]
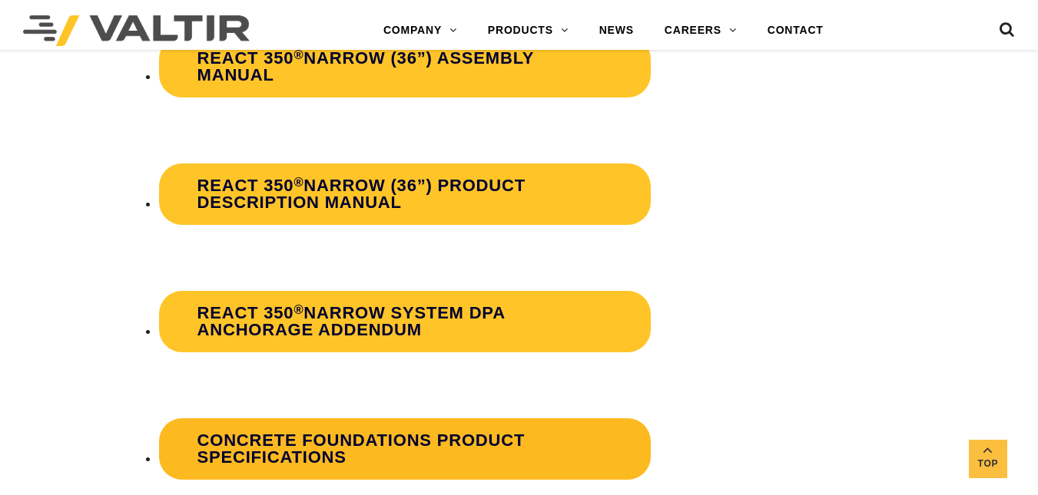
click at [551, 427] on link "Concrete Foundations Product Specifications" at bounding box center [404, 449] width 491 height 61
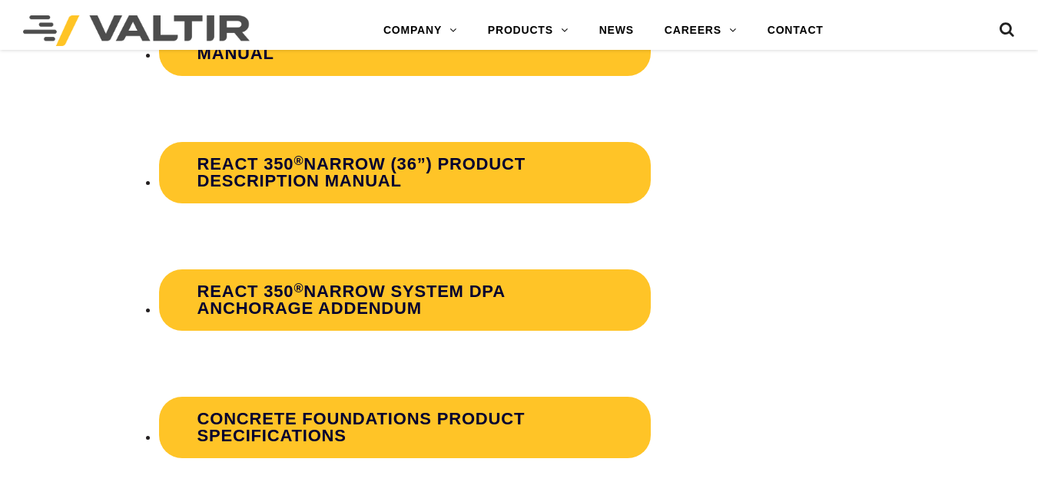
scroll to position [2797, 0]
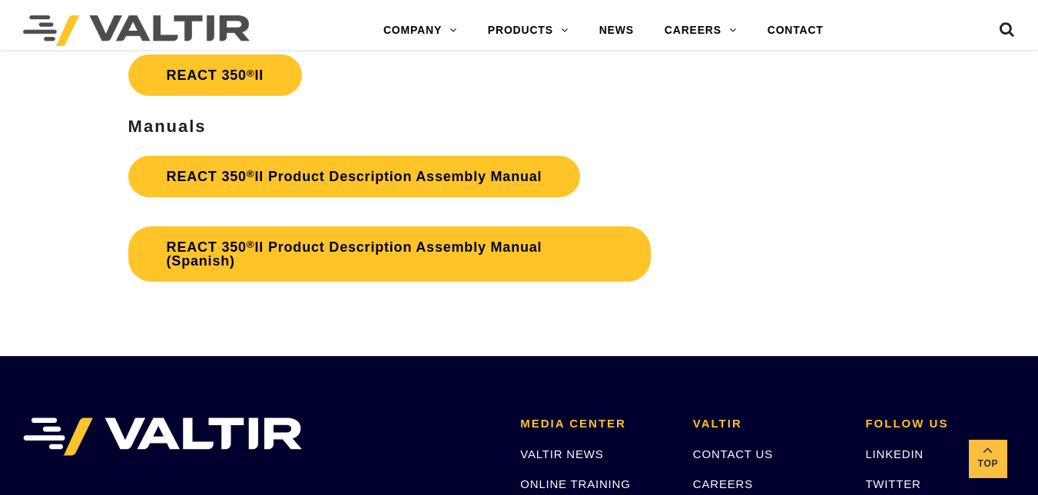
scroll to position [2725, 0]
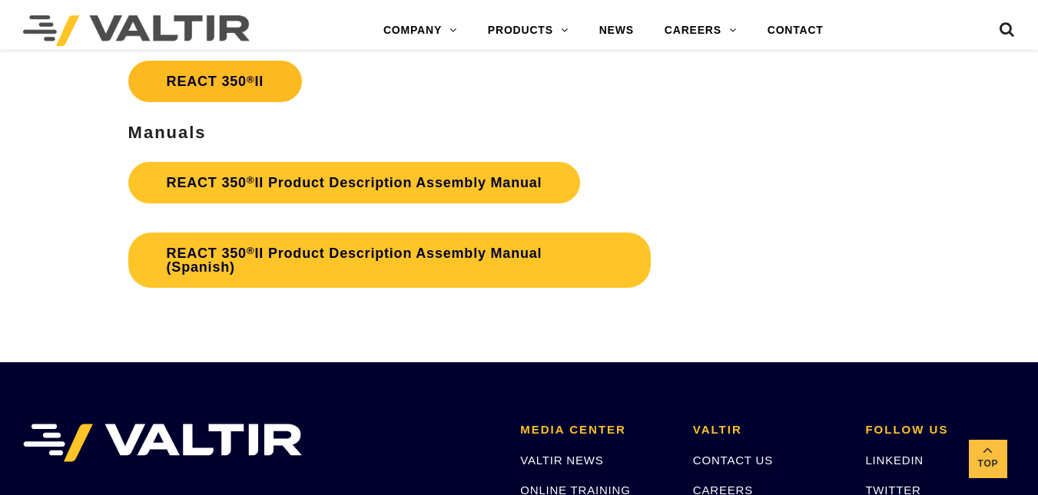
click at [270, 88] on link "REACT 350 ® II" at bounding box center [215, 81] width 174 height 41
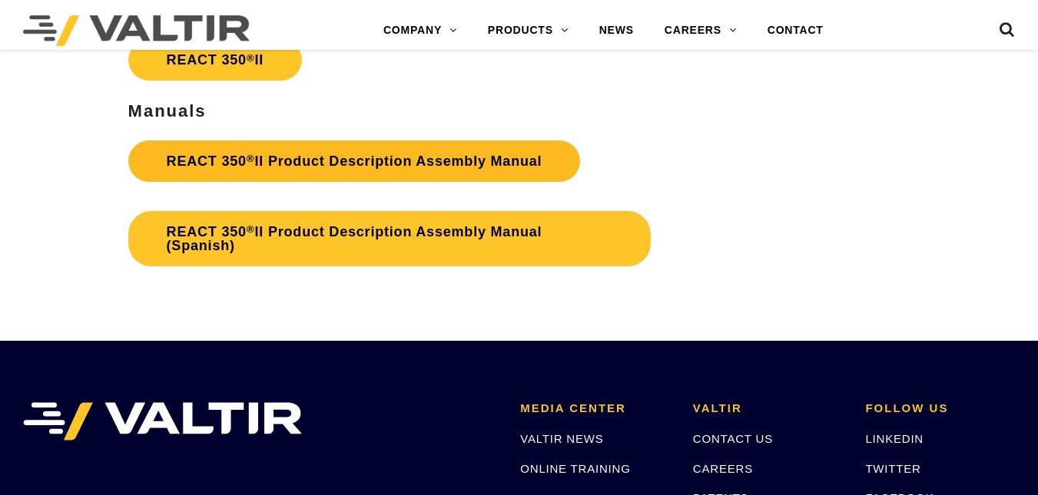
scroll to position [2725, 0]
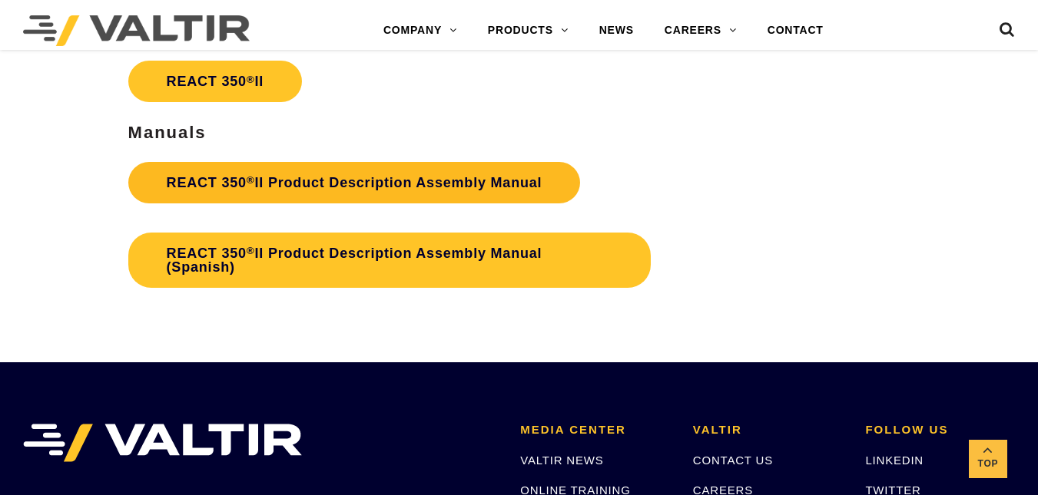
click at [200, 175] on link "REACT 350 ® II Product Description Assembly Manual" at bounding box center [354, 182] width 452 height 41
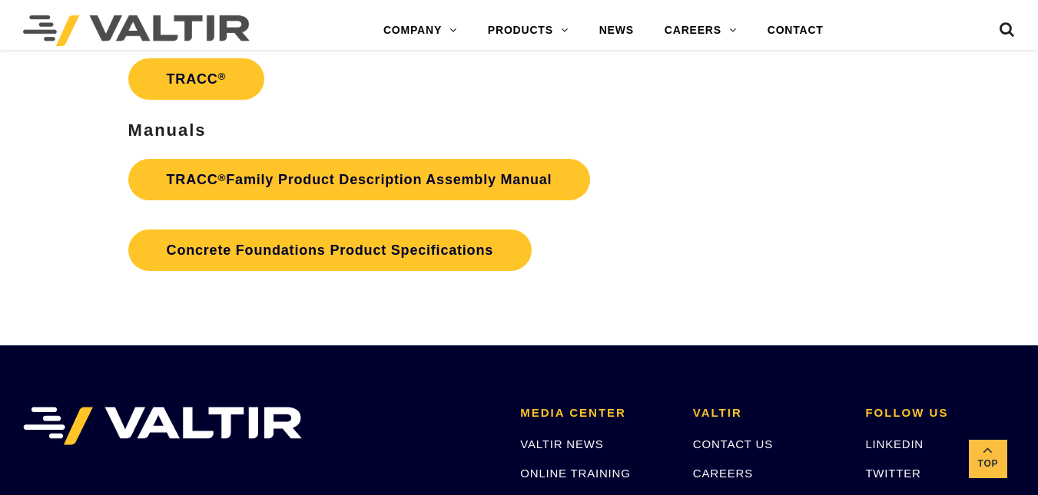
scroll to position [2314, 0]
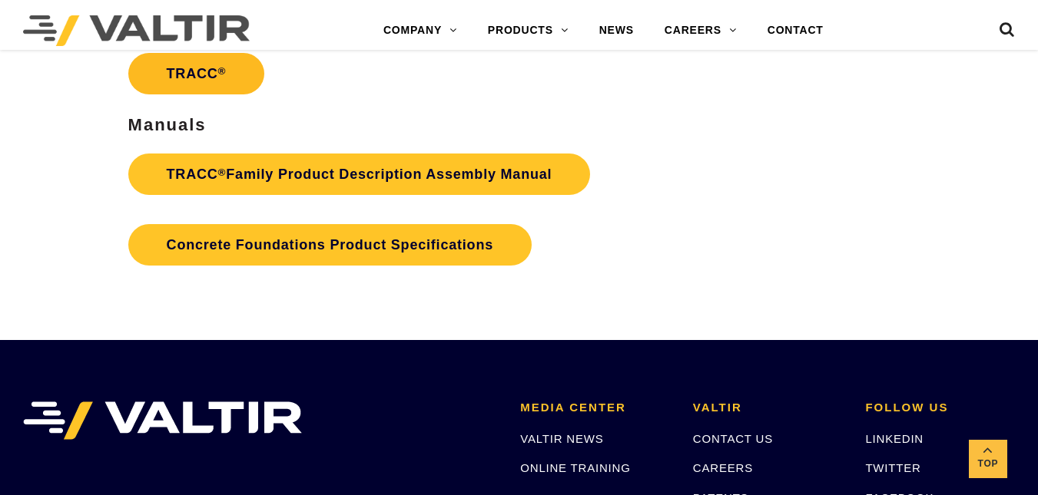
click at [210, 74] on link "TRACC ®" at bounding box center [196, 73] width 137 height 41
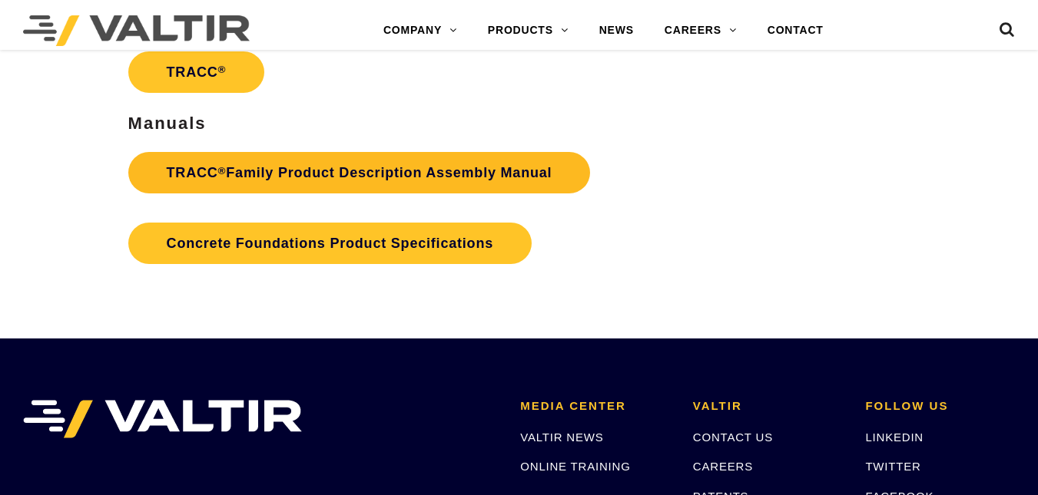
scroll to position [2314, 0]
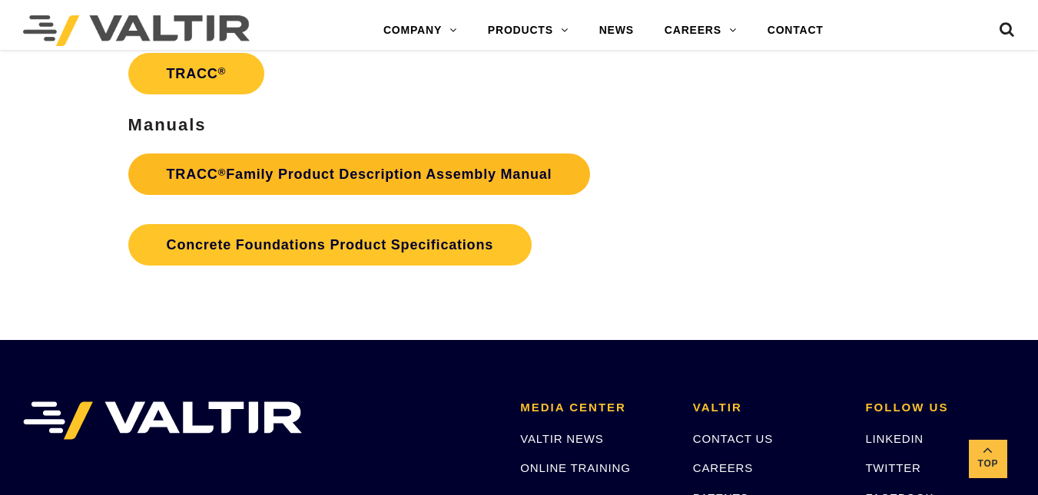
click at [212, 170] on link "TRACC ® Family Product Description Assembly Manual" at bounding box center [359, 174] width 462 height 41
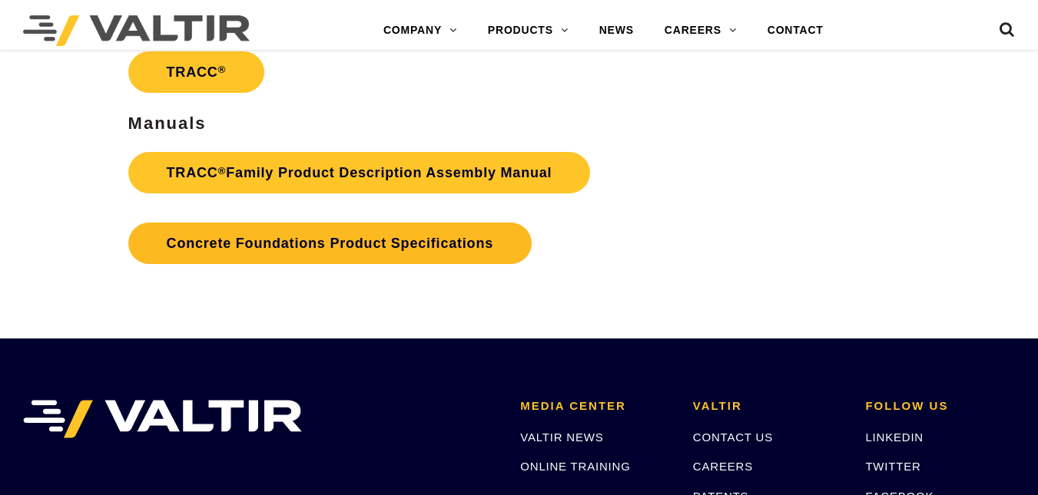
scroll to position [2314, 0]
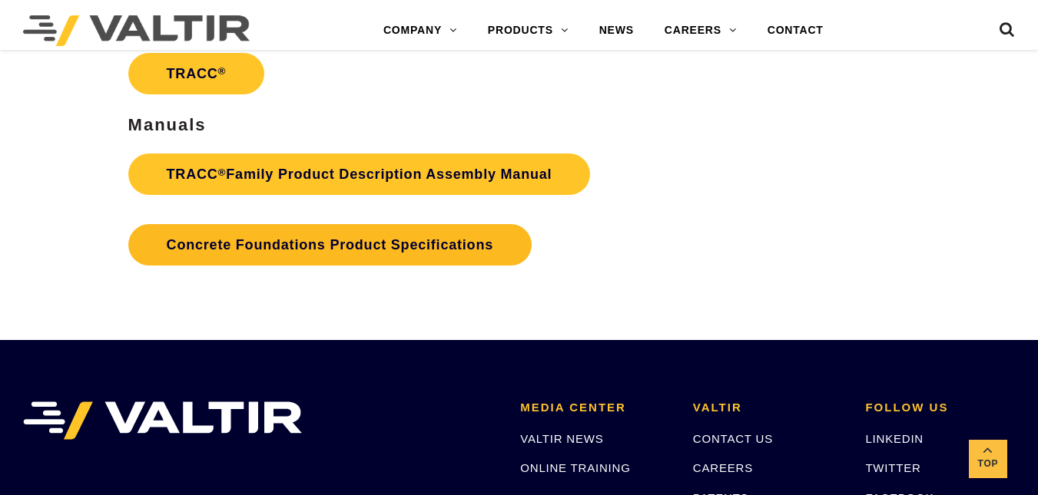
click at [266, 241] on link "Concrete Foundations Product Specifications" at bounding box center [329, 244] width 403 height 41
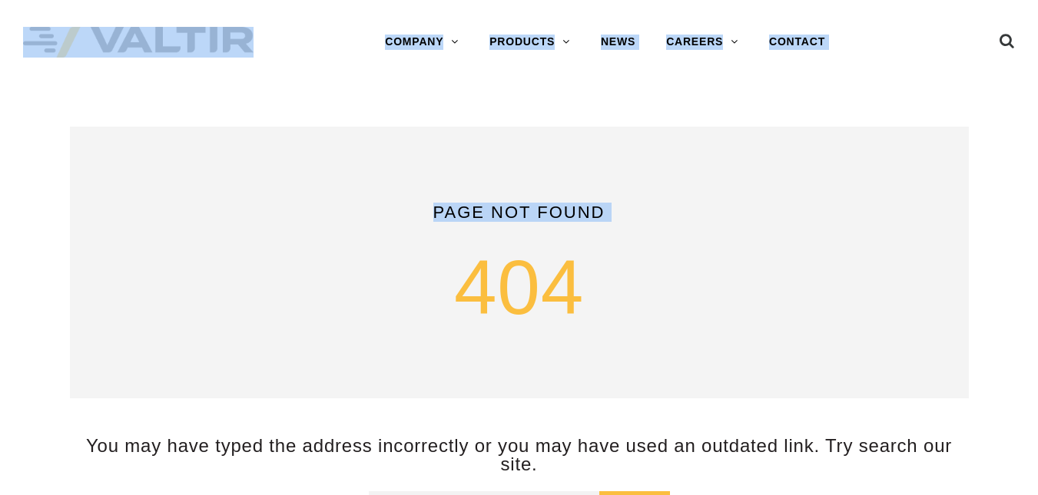
drag, startPoint x: 0, startPoint y: 0, endPoint x: 52, endPoint y: -48, distance: 71.2
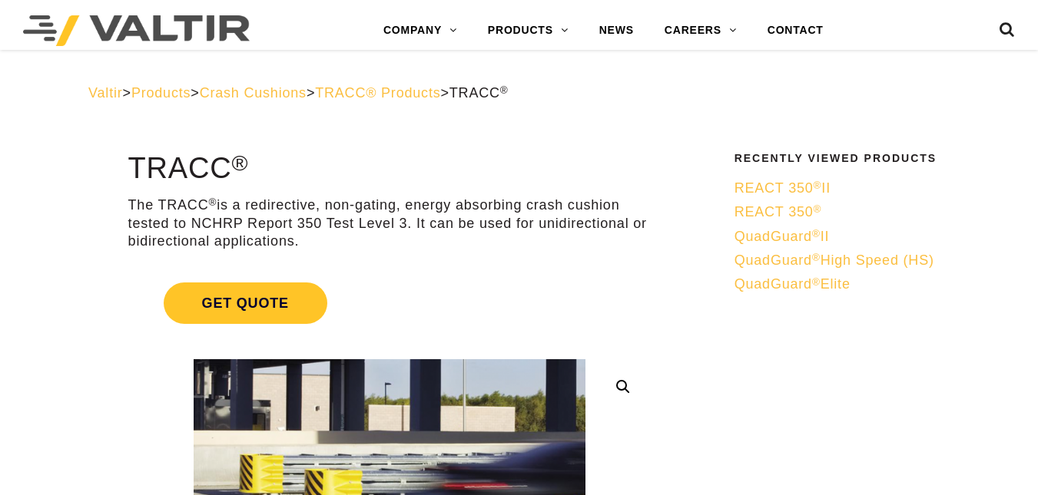
scroll to position [2315, 0]
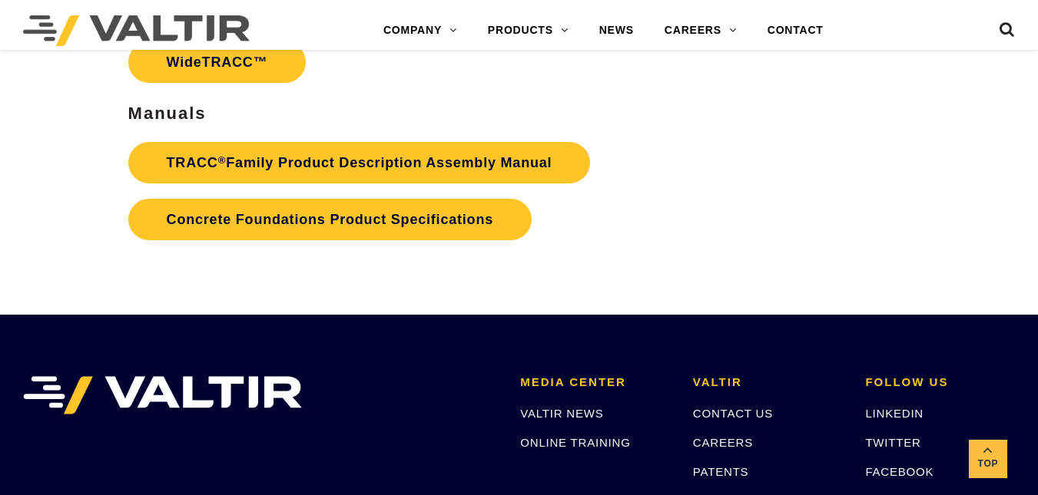
scroll to position [2447, 0]
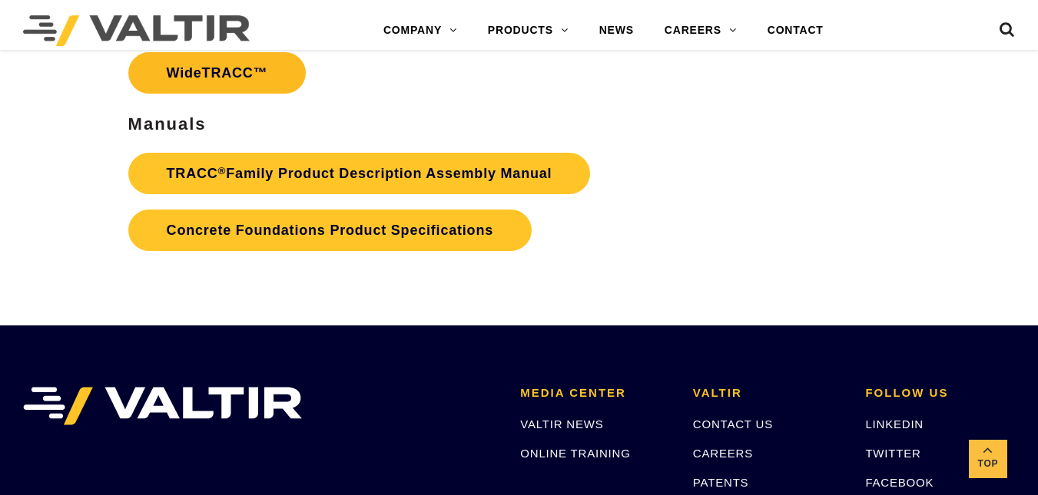
click at [289, 82] on link "WideTRACC™" at bounding box center [217, 72] width 178 height 41
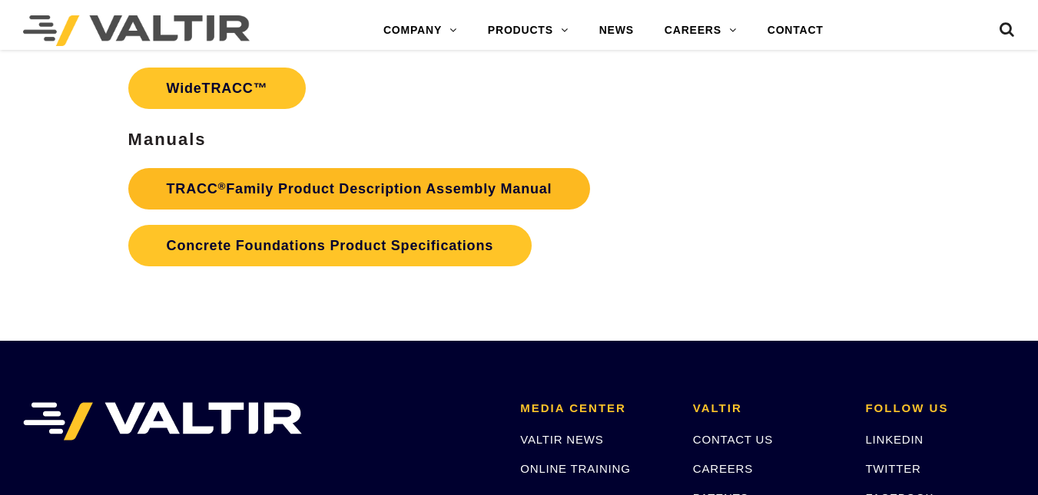
scroll to position [2447, 0]
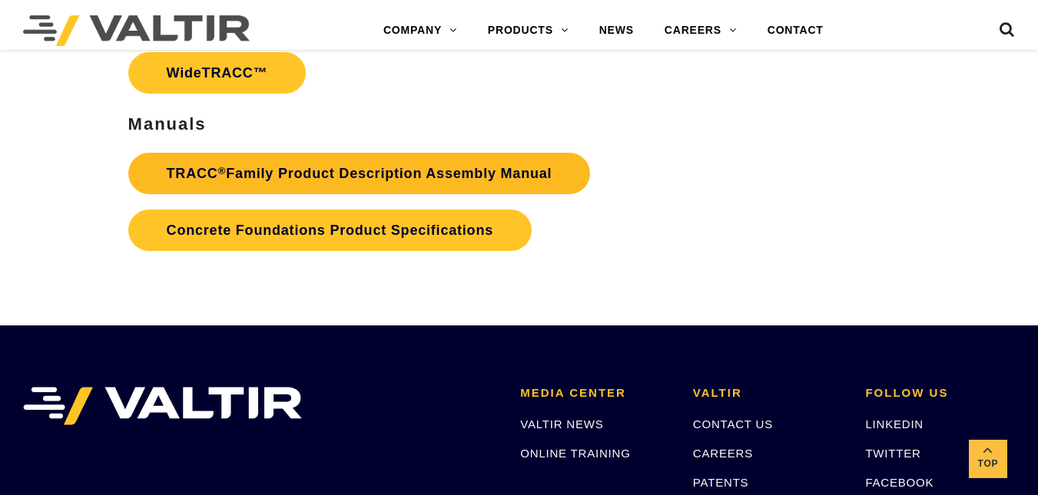
click at [260, 183] on link "TRACC ® Family Product Description Assembly Manual" at bounding box center [359, 173] width 462 height 41
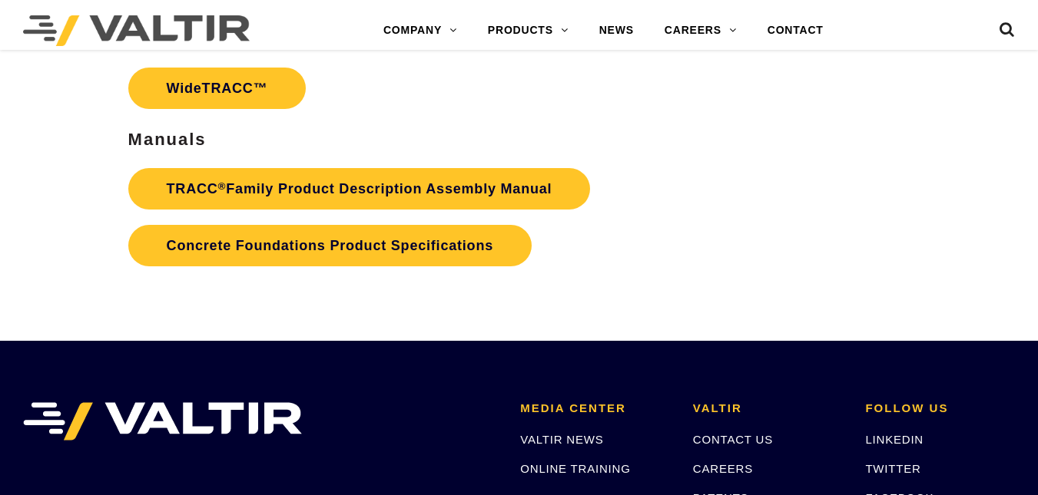
scroll to position [2447, 0]
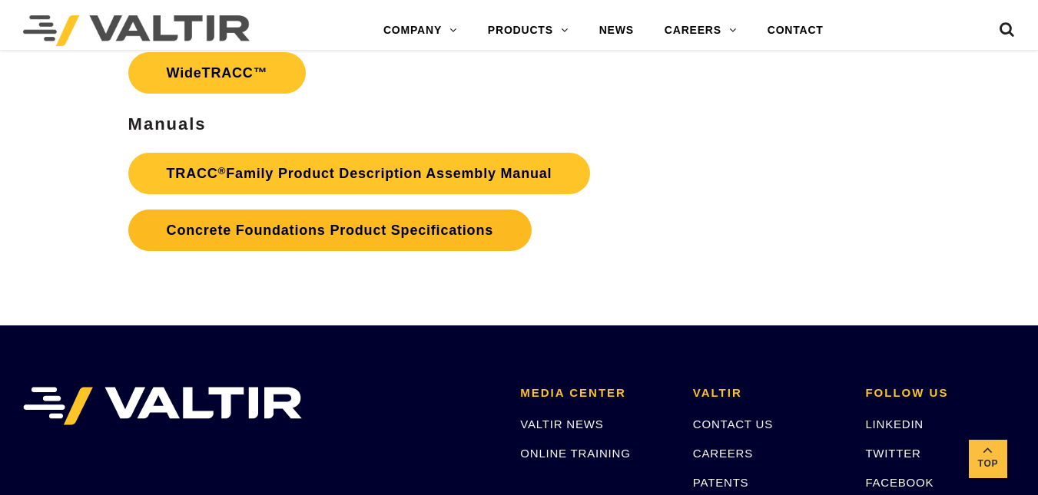
click at [432, 217] on link "Concrete Foundations Product Specifications" at bounding box center [329, 230] width 403 height 41
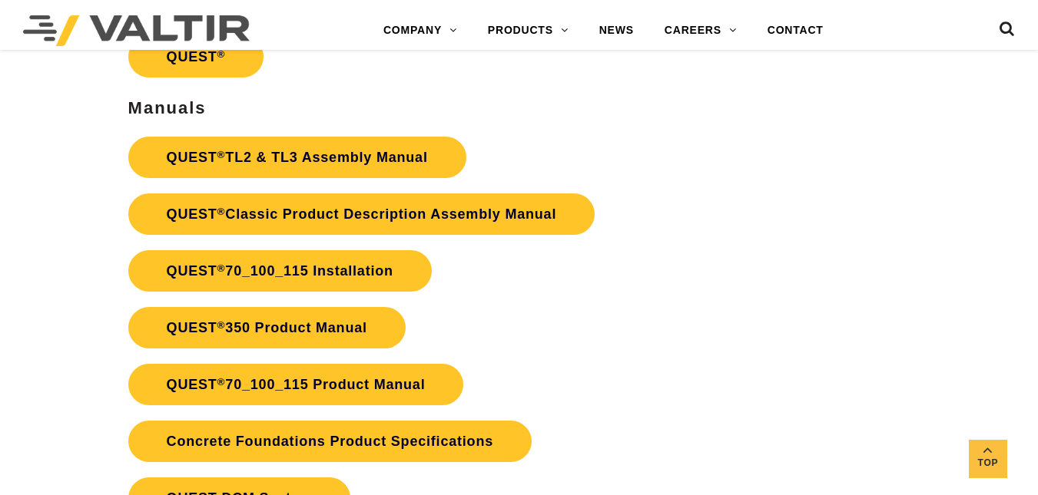
scroll to position [2310, 0]
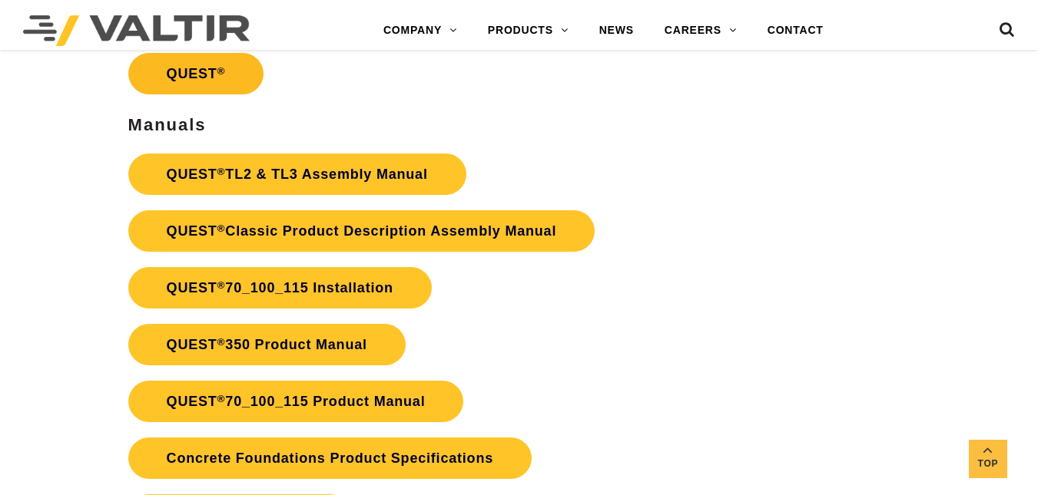
click at [209, 64] on link "QUEST ®" at bounding box center [196, 73] width 136 height 41
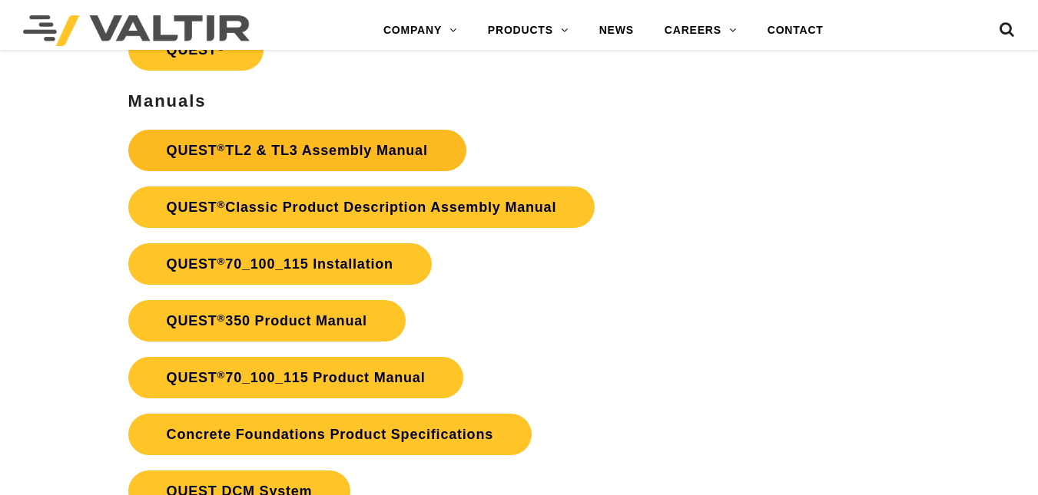
scroll to position [2310, 0]
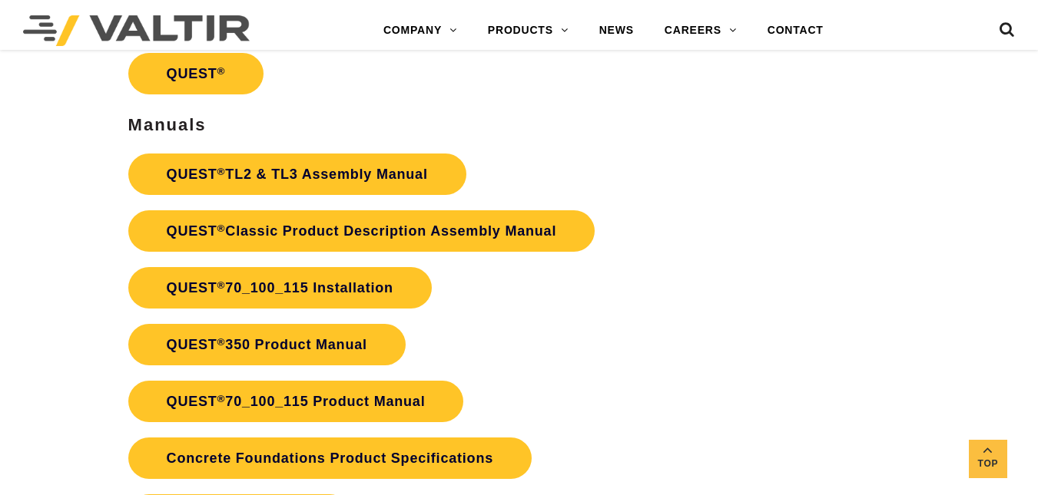
click at [213, 142] on div "Product Documents PI Sheet QUEST ® Manuals QUEST ® TL2 & TL3 Assembly Manual QU…" at bounding box center [389, 279] width 522 height 698
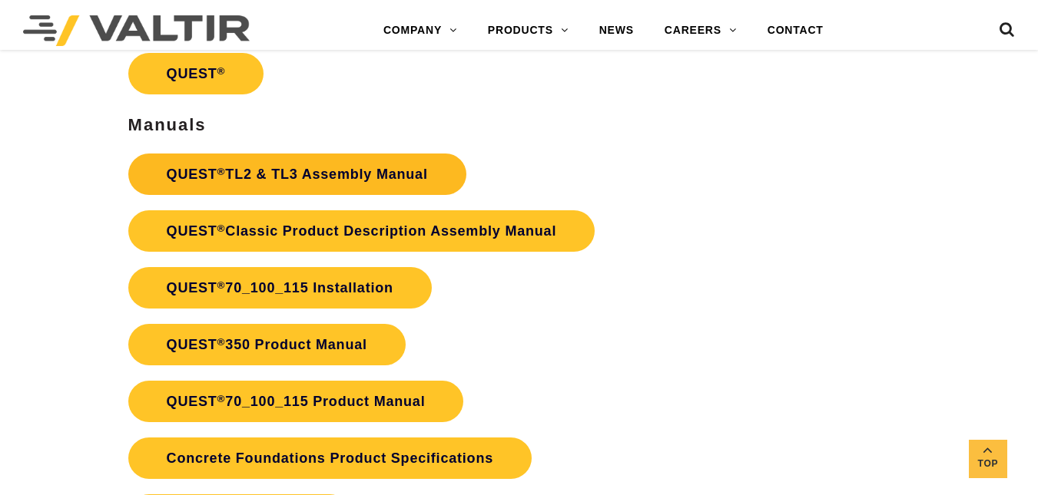
click at [223, 164] on link "QUEST ® TL2 & TL3 Assembly Manual" at bounding box center [297, 174] width 338 height 41
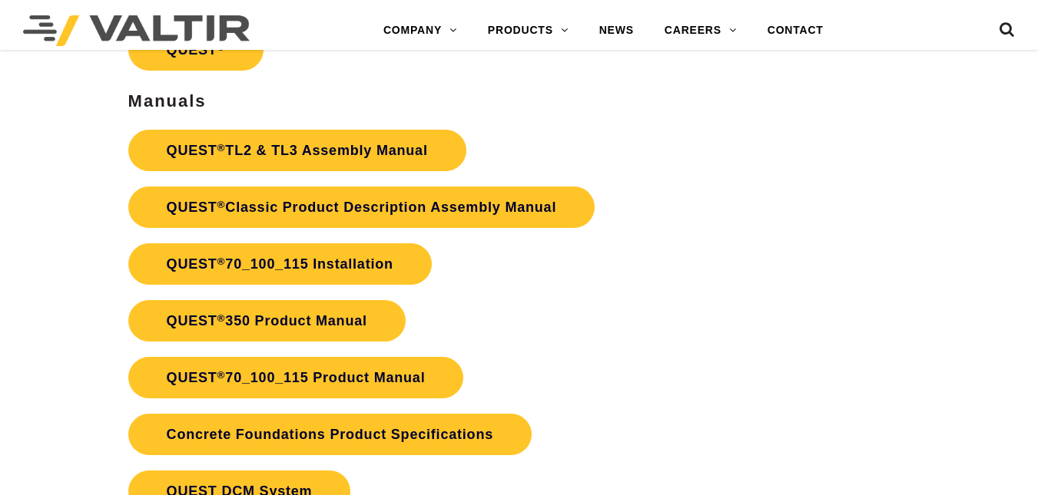
scroll to position [2310, 0]
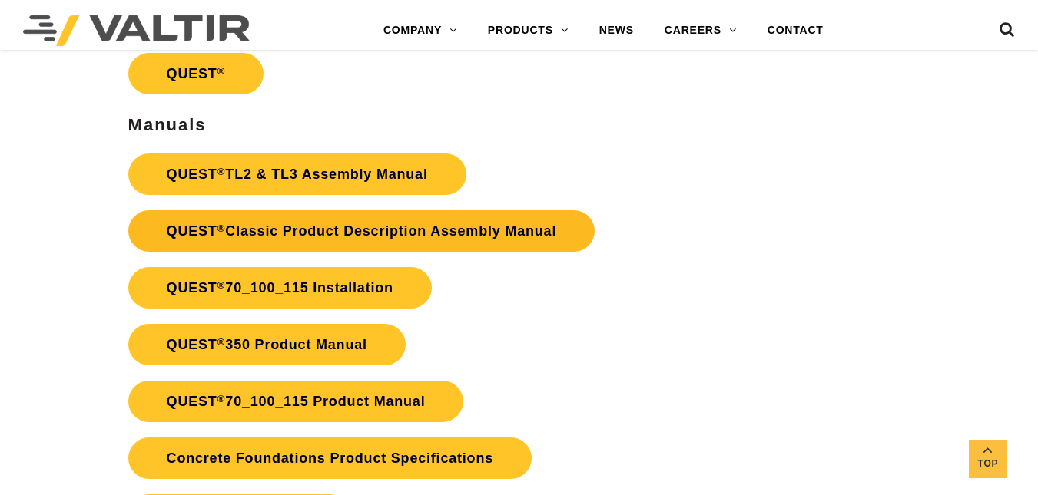
click at [204, 226] on link "QUEST ® Classic Product Description Assembly Manual" at bounding box center [361, 230] width 467 height 41
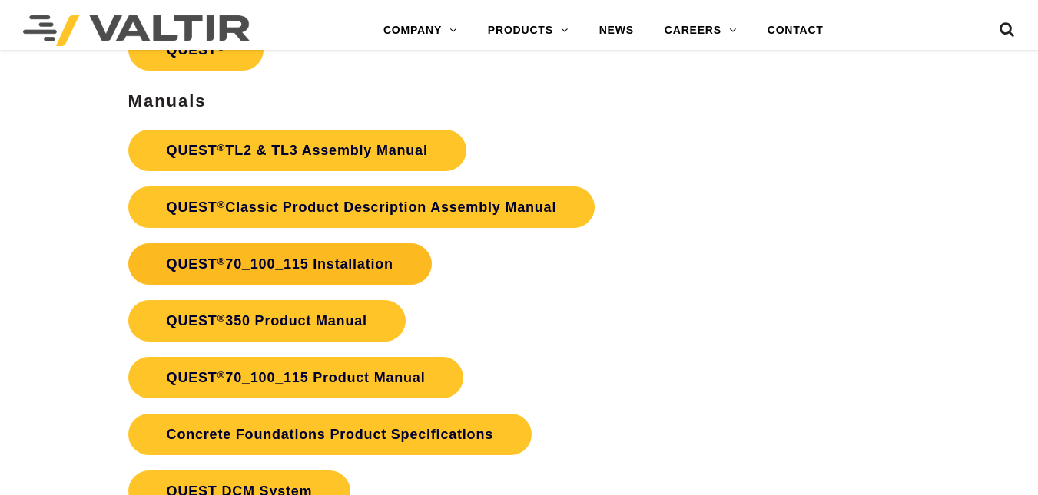
click at [206, 263] on link "QUEST ® 70_100_115 Installation" at bounding box center [279, 263] width 303 height 41
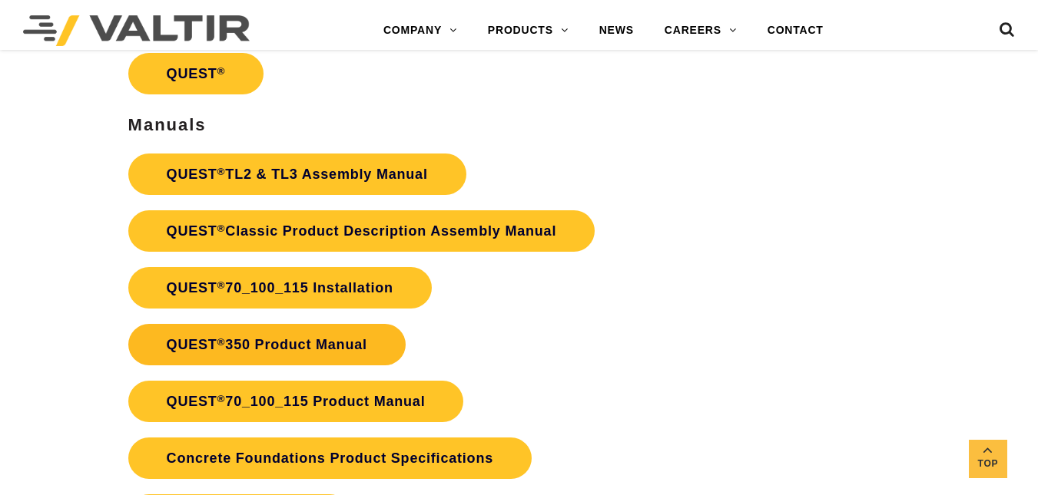
click at [340, 335] on link "QUEST ® 350 Product Manual" at bounding box center [266, 344] width 277 height 41
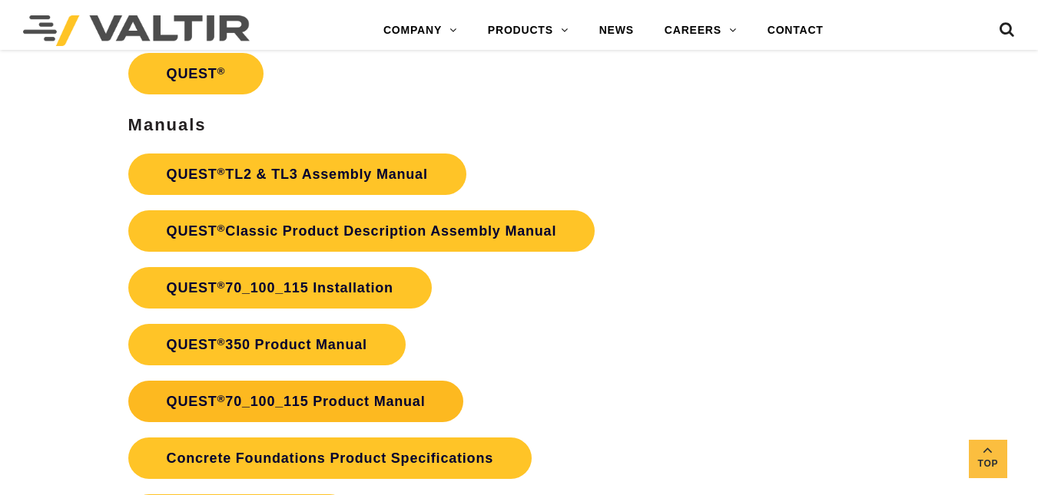
click at [382, 402] on link "QUEST ® 70_100_115 Product Manual" at bounding box center [296, 401] width 336 height 41
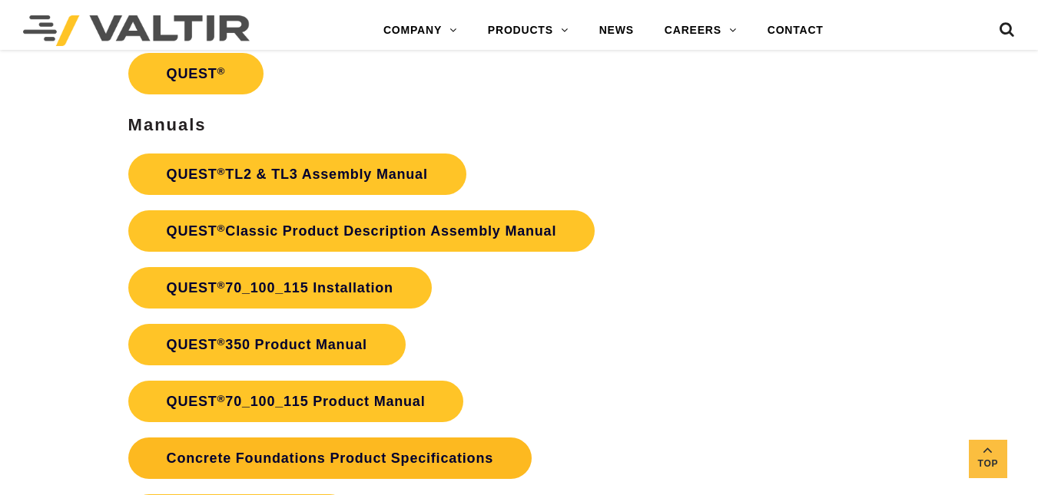
click at [467, 470] on link "Concrete Foundations Product Specifications" at bounding box center [329, 458] width 403 height 41
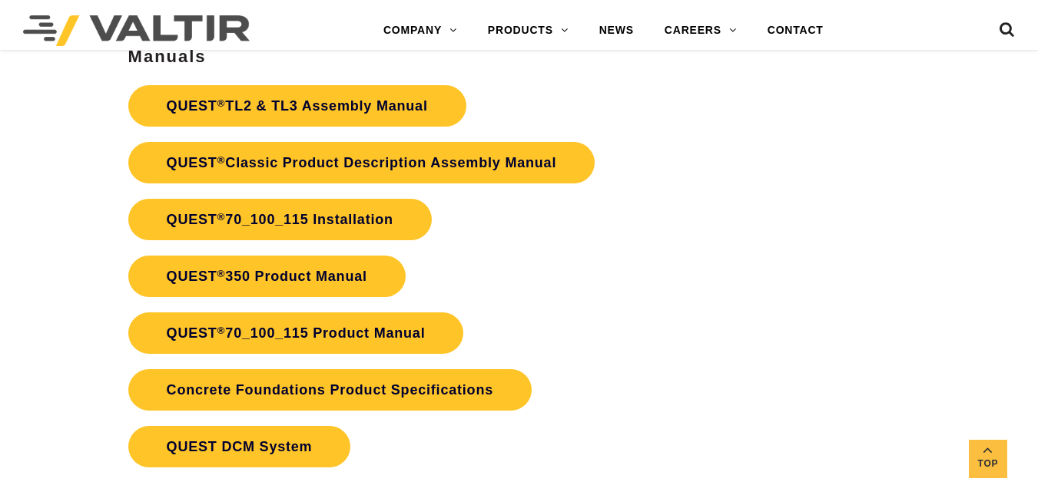
scroll to position [2355, 0]
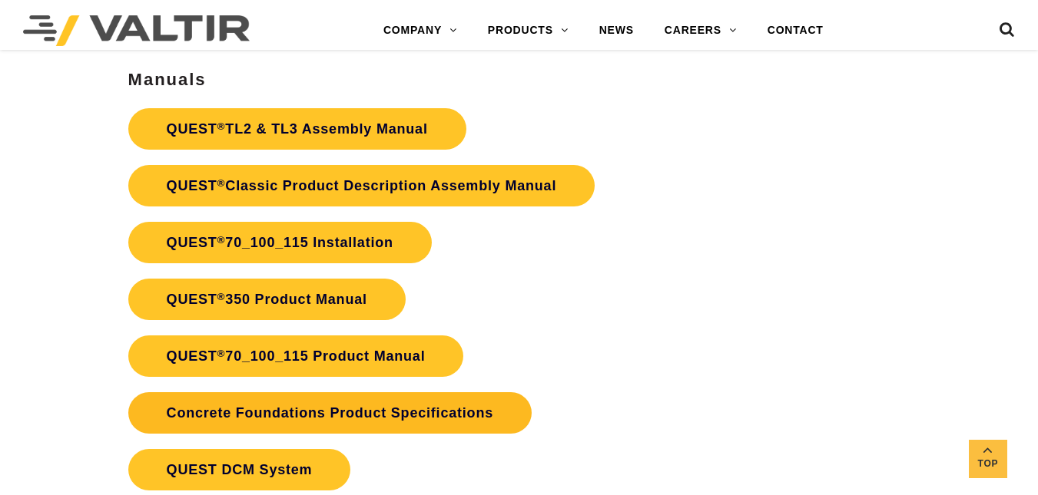
click at [505, 412] on link "Concrete Foundations Product Specifications" at bounding box center [329, 412] width 403 height 41
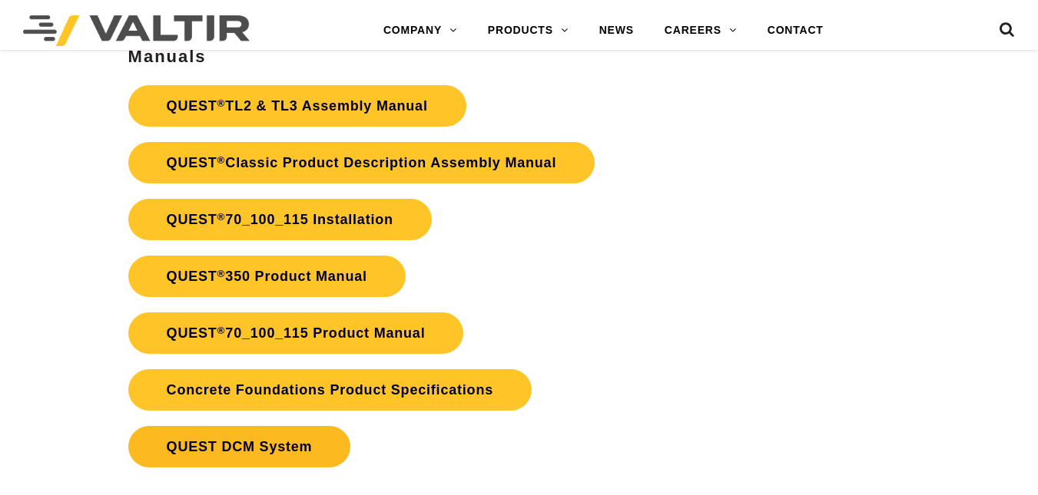
click at [276, 436] on link "QUEST DCM System" at bounding box center [239, 446] width 223 height 41
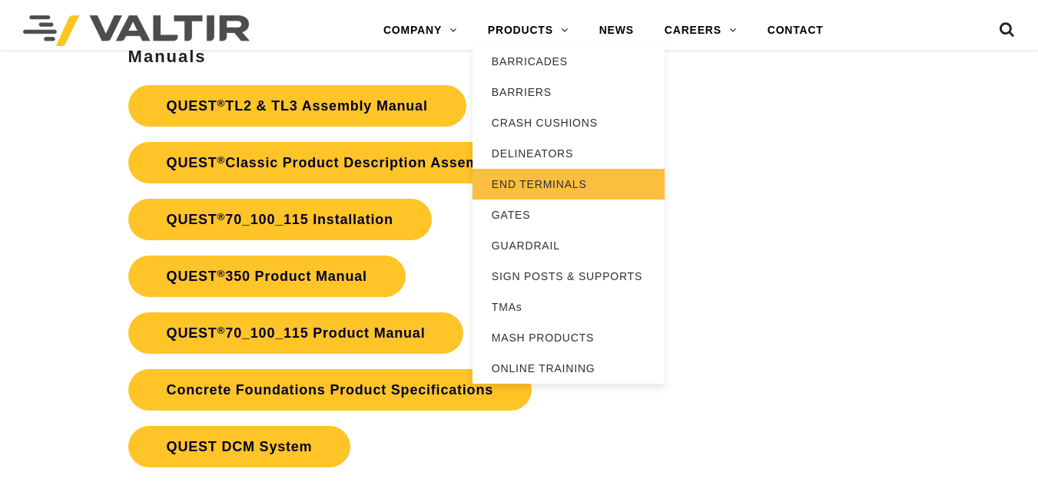
click at [493, 190] on link "END TERMINALS" at bounding box center [568, 184] width 192 height 31
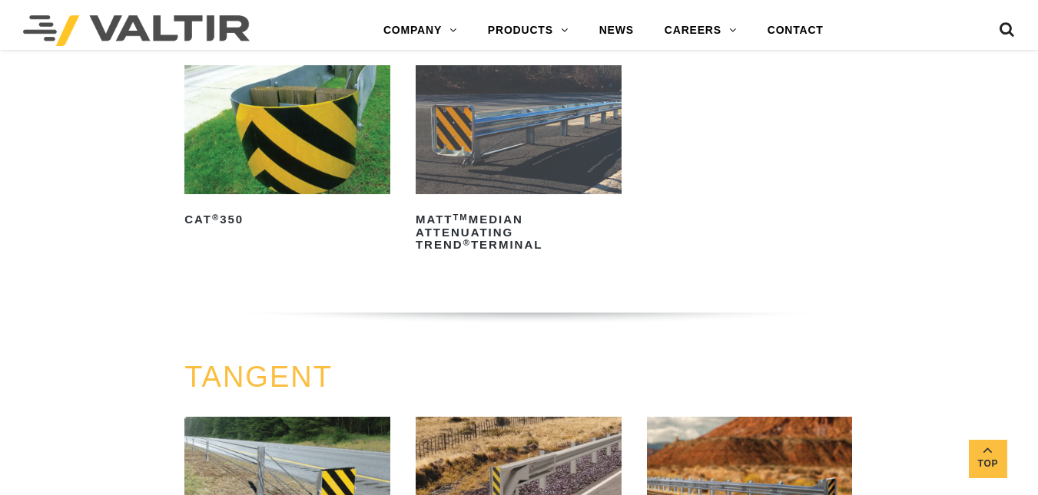
scroll to position [762, 0]
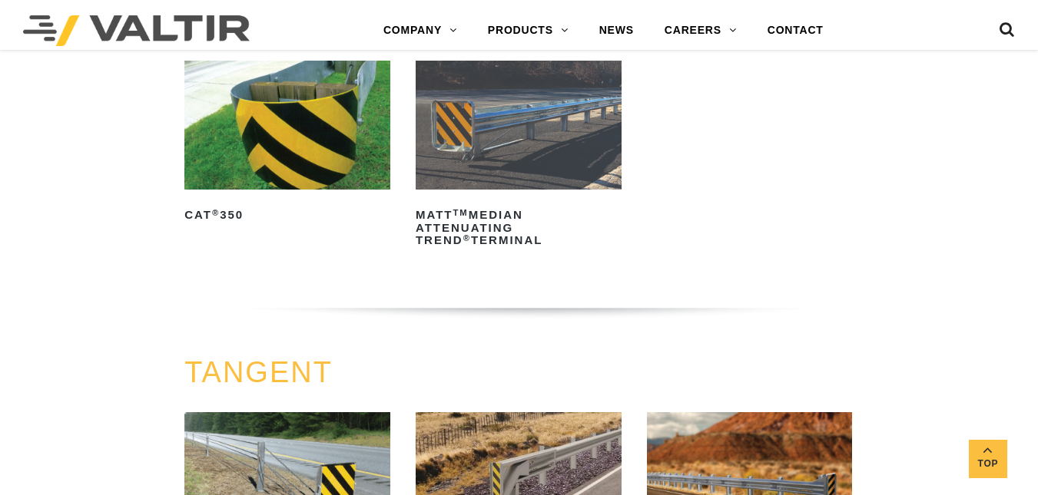
click at [336, 164] on img at bounding box center [287, 125] width 206 height 128
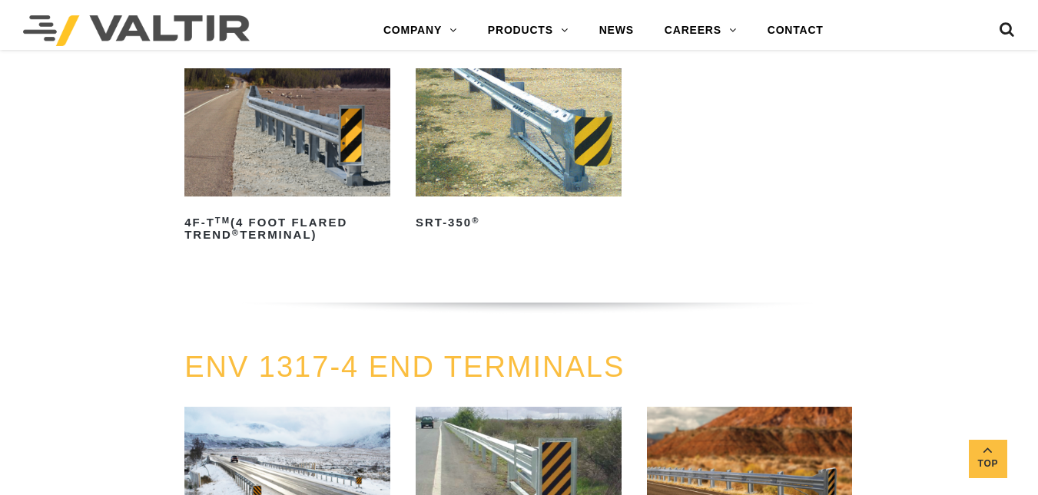
scroll to position [1440, 0]
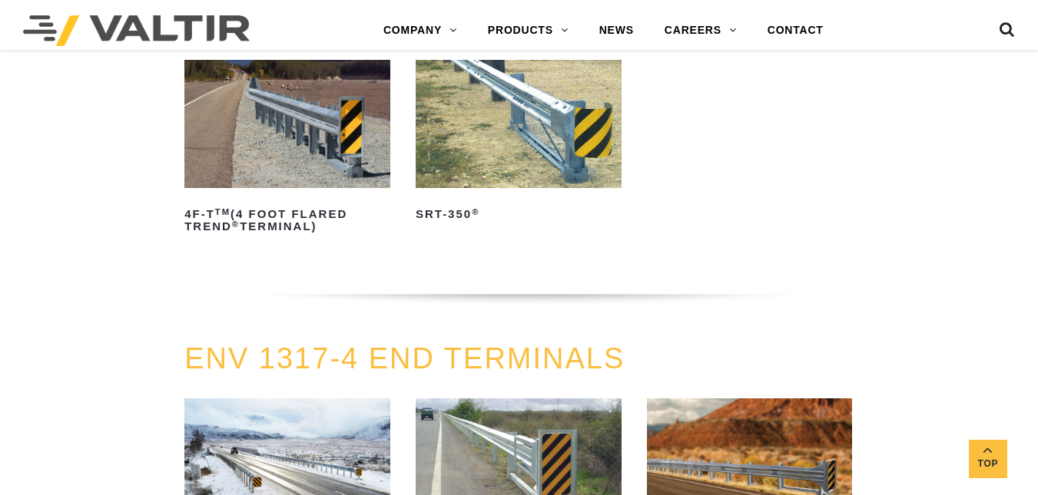
click at [554, 138] on img at bounding box center [518, 124] width 206 height 128
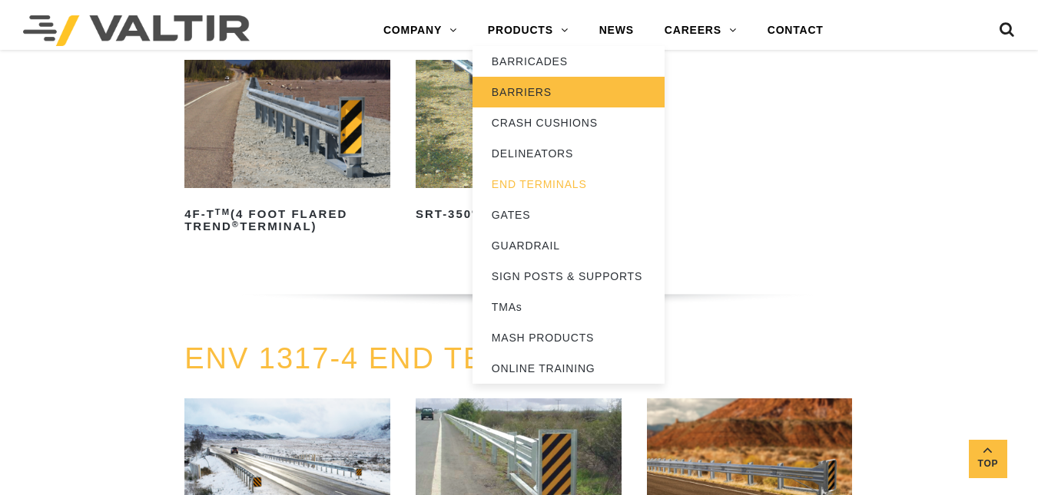
click at [524, 80] on link "BARRIERS" at bounding box center [568, 92] width 192 height 31
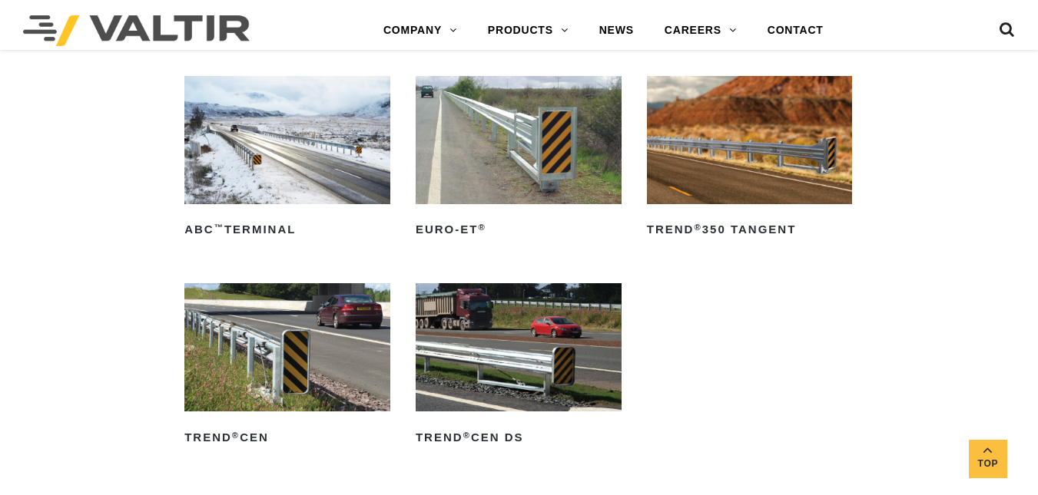
scroll to position [1785, 0]
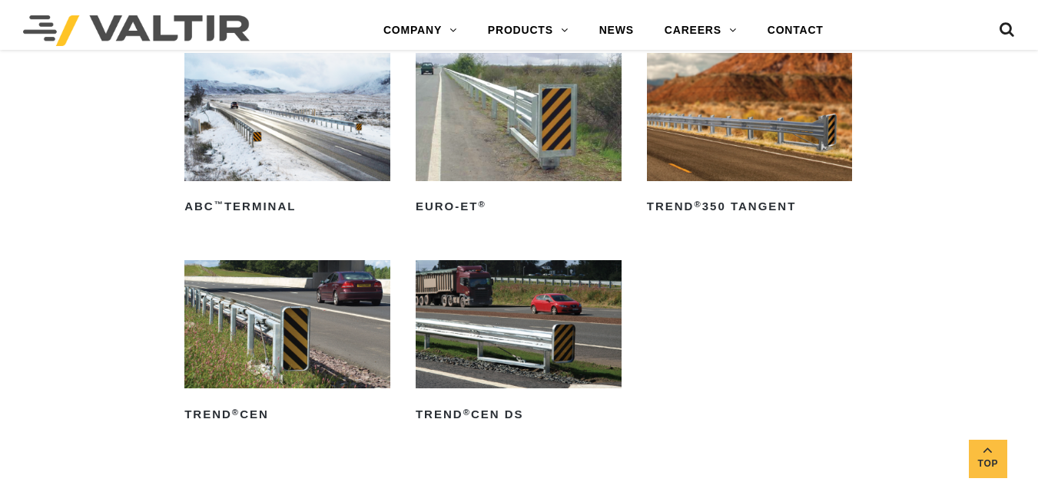
click at [558, 146] on img at bounding box center [518, 117] width 206 height 128
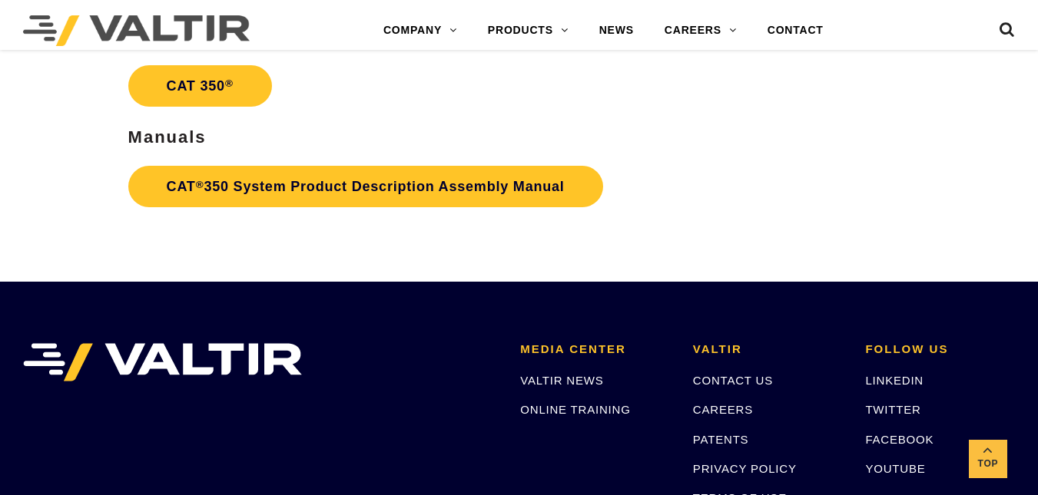
scroll to position [2902, 0]
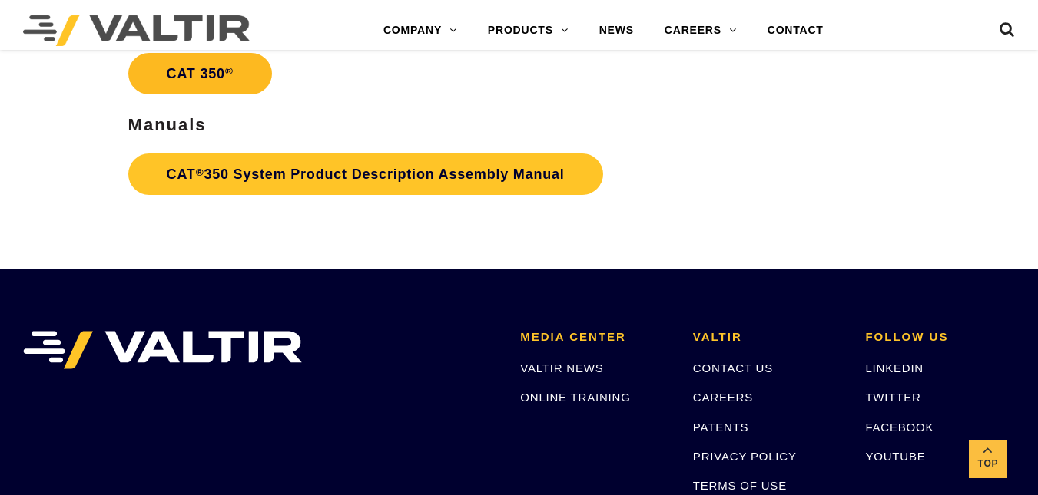
click at [212, 72] on link "CAT 350 ®" at bounding box center [200, 73] width 144 height 41
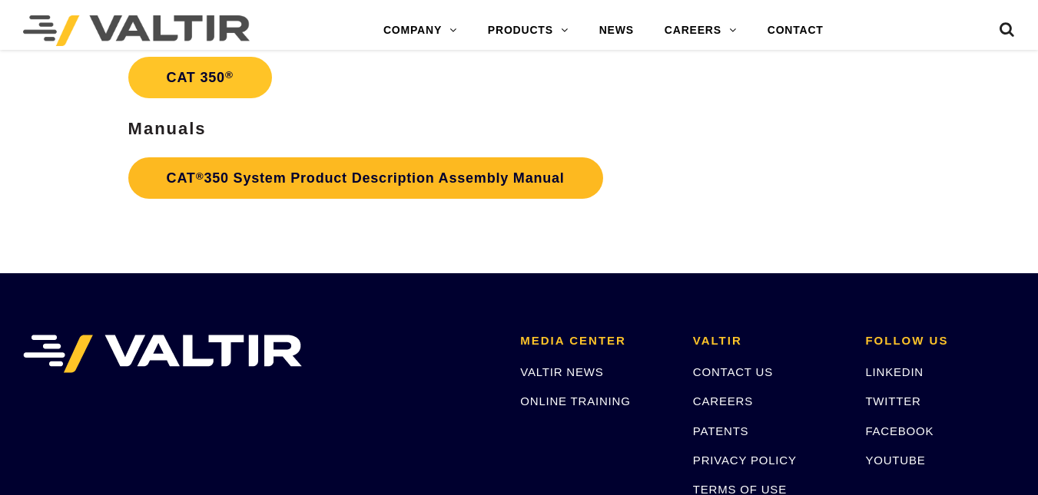
click at [257, 170] on link "CAT ® 350 System Product Description Assembly Manual" at bounding box center [365, 177] width 475 height 41
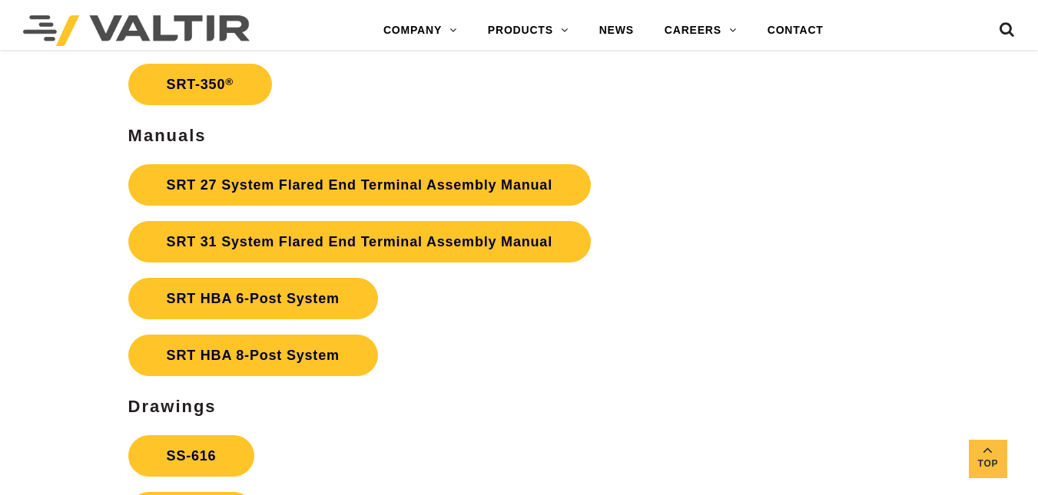
scroll to position [2662, 0]
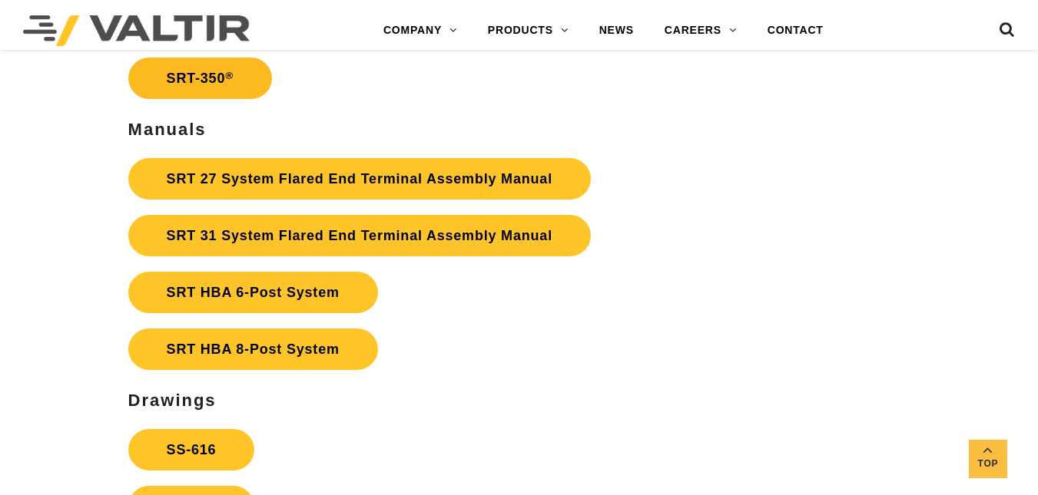
click at [237, 74] on link "SRT-350 ®" at bounding box center [200, 78] width 144 height 41
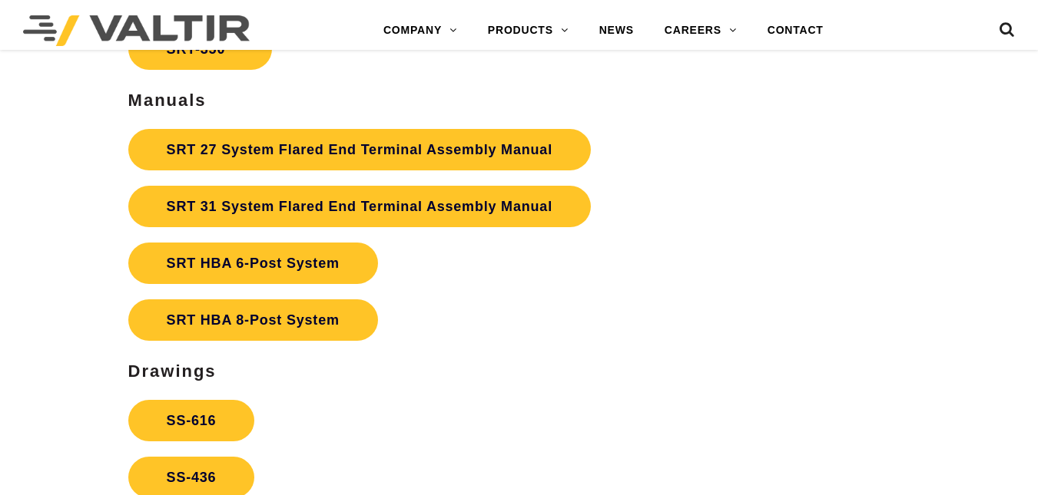
scroll to position [2662, 0]
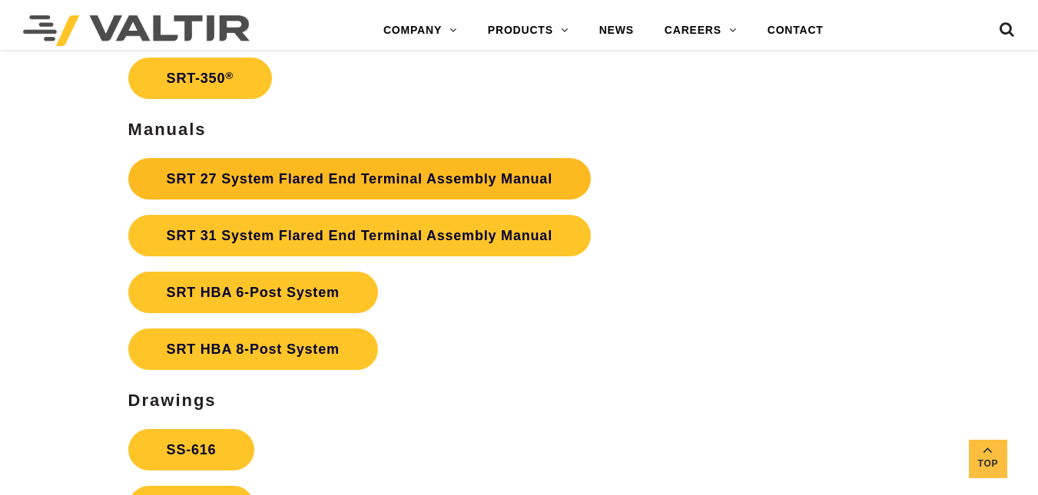
click at [278, 172] on link "SRT 27 System Flared End Terminal Assembly Manual" at bounding box center [359, 178] width 462 height 41
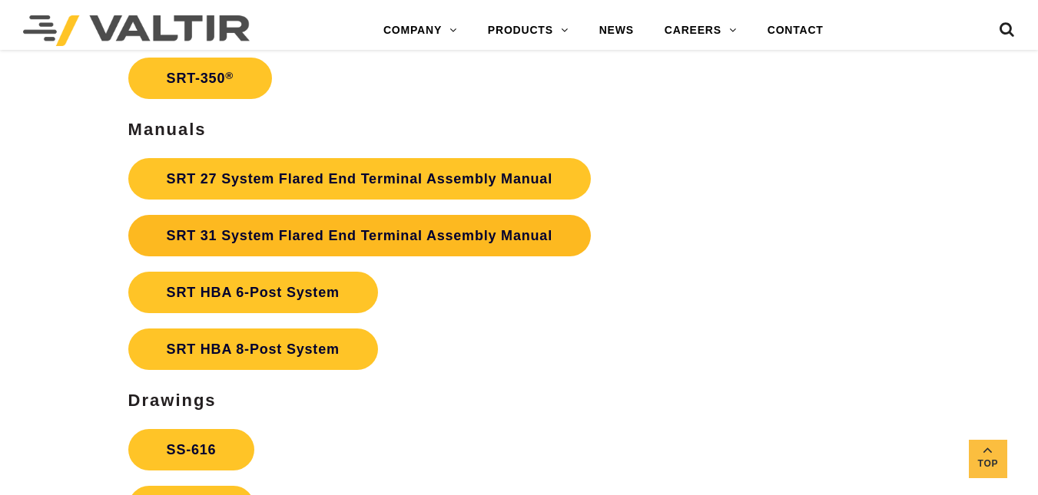
click at [300, 226] on link "SRT 31 System Flared End Terminal Assembly Manual" at bounding box center [359, 235] width 462 height 41
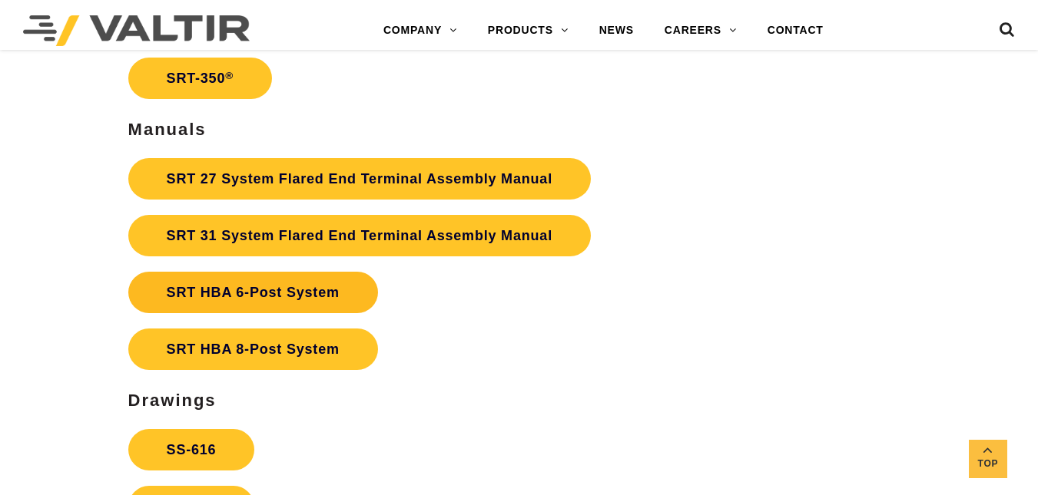
click at [266, 282] on link "SRT HBA 6-Post System" at bounding box center [253, 292] width 250 height 41
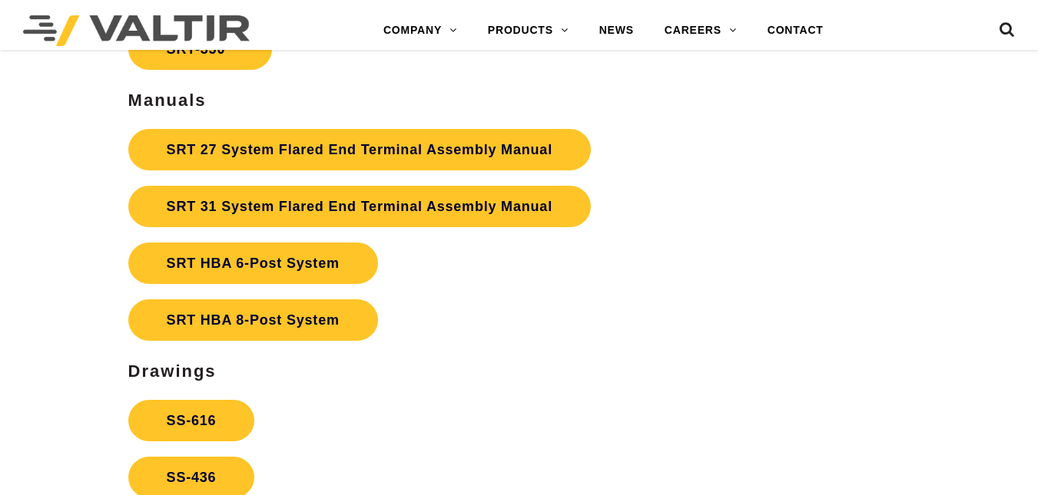
scroll to position [2662, 0]
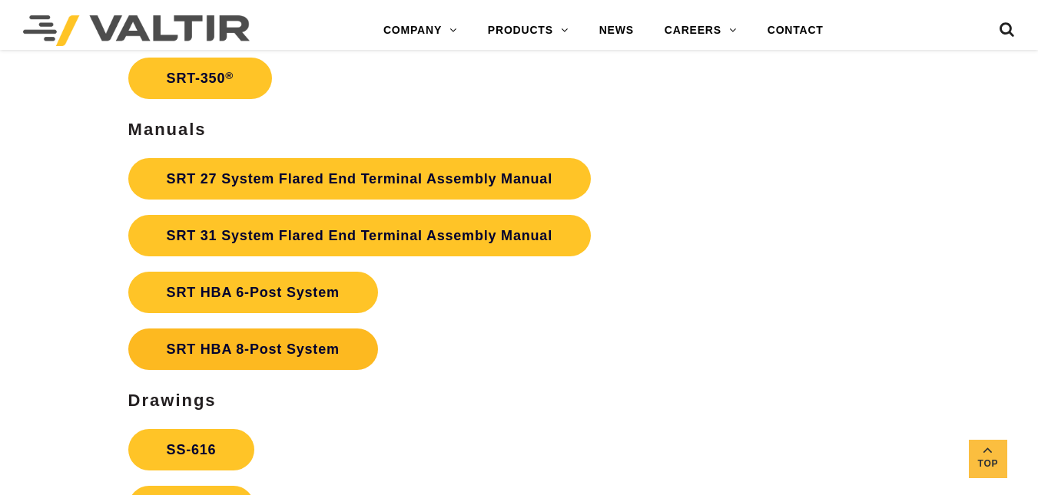
click at [229, 343] on link "SRT HBA 8-Post System" at bounding box center [253, 349] width 250 height 41
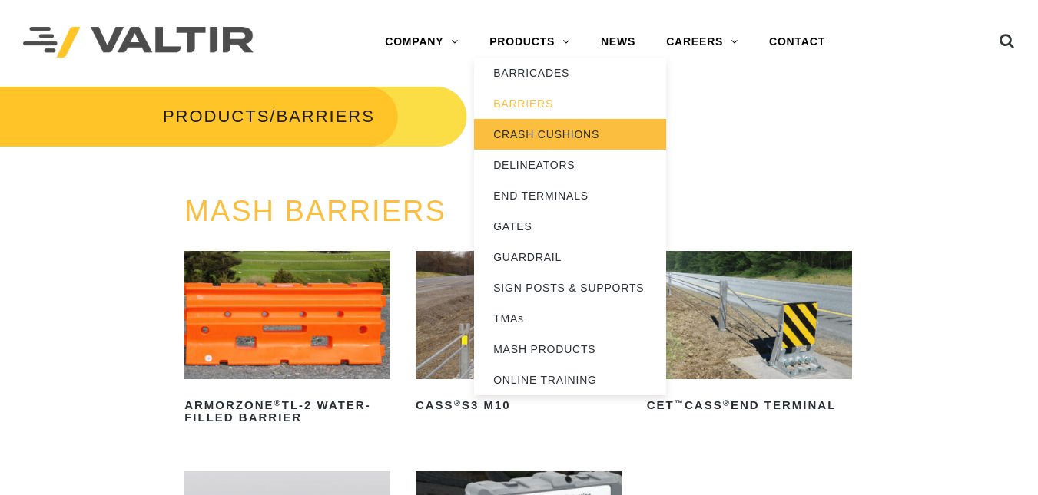
click at [538, 127] on link "CRASH CUSHIONS" at bounding box center [570, 134] width 192 height 31
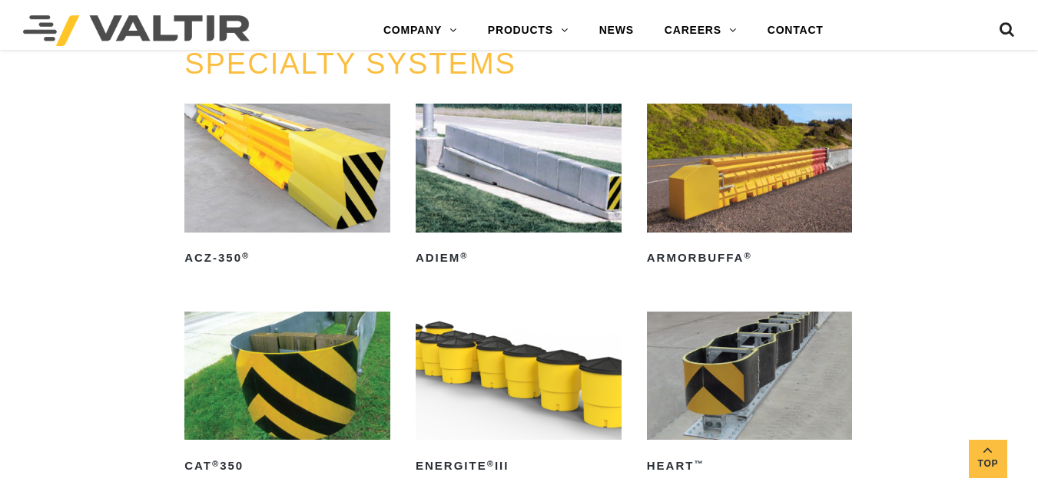
scroll to position [3366, 0]
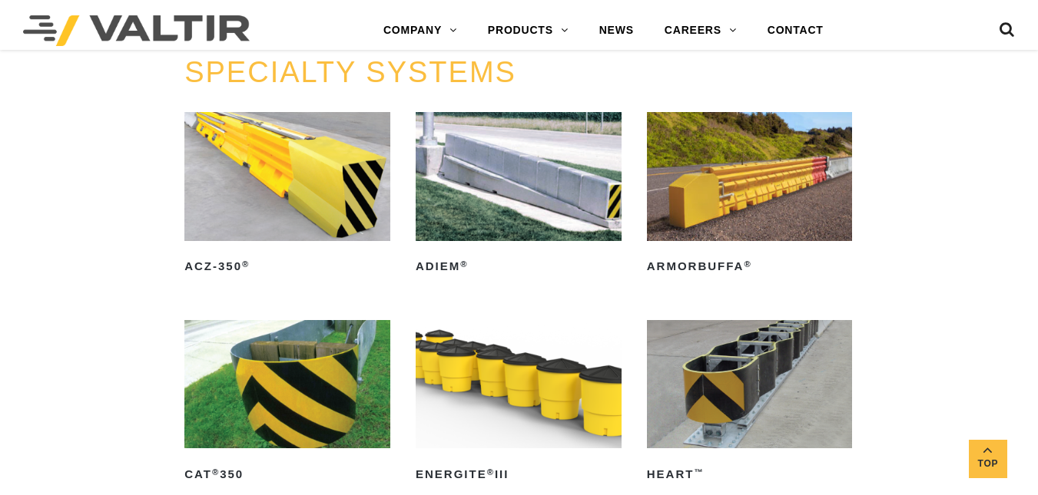
click at [334, 183] on img at bounding box center [287, 176] width 206 height 128
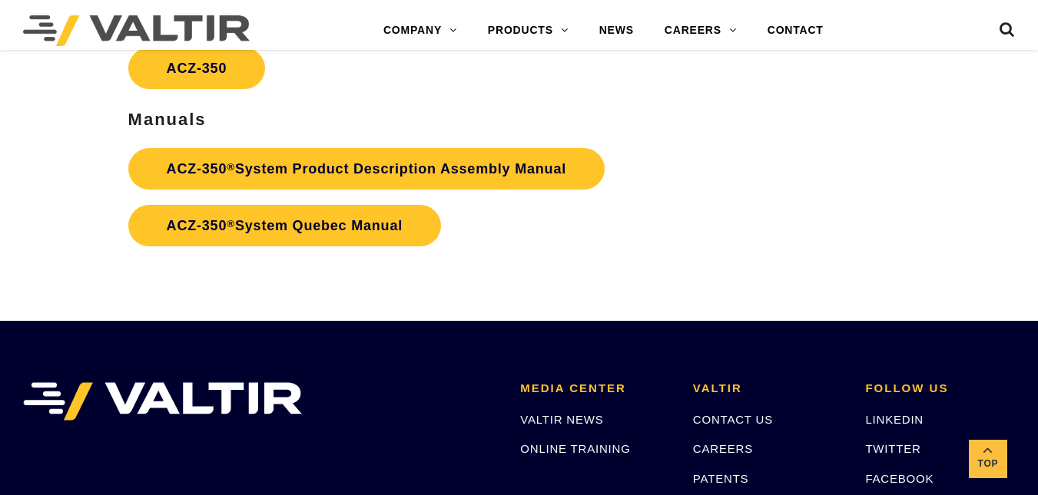
scroll to position [2661, 0]
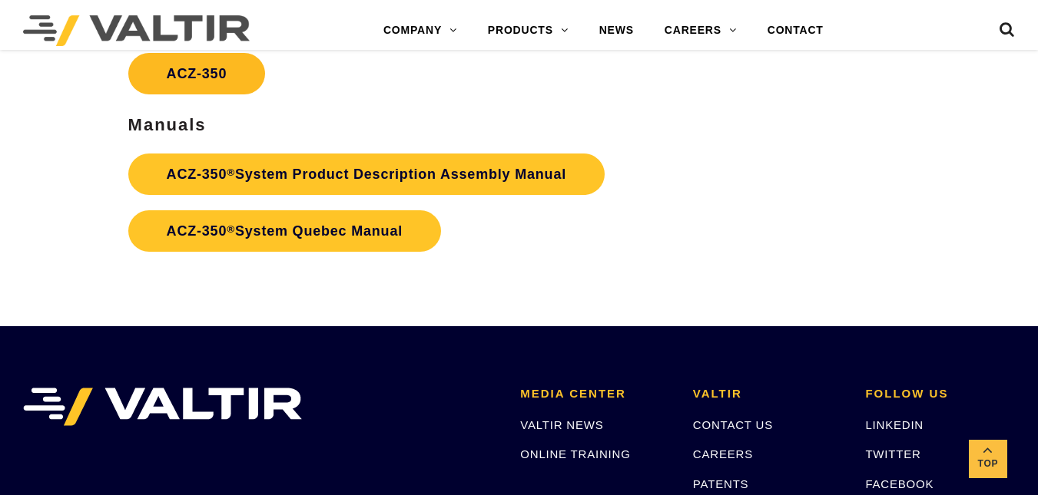
click at [201, 66] on link "ACZ-350" at bounding box center [196, 73] width 137 height 41
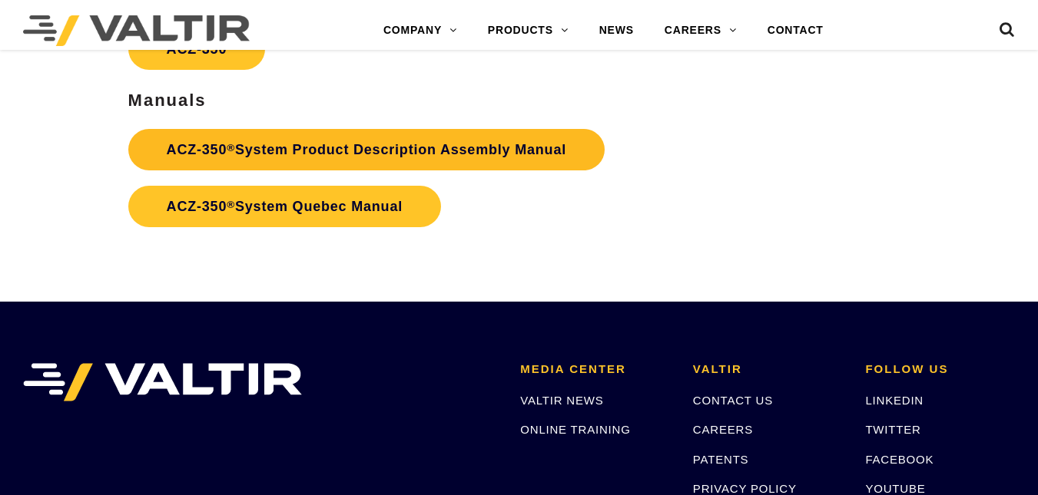
click at [290, 155] on link "ACZ-350 ® System Product Description Assembly Manual" at bounding box center [366, 149] width 476 height 41
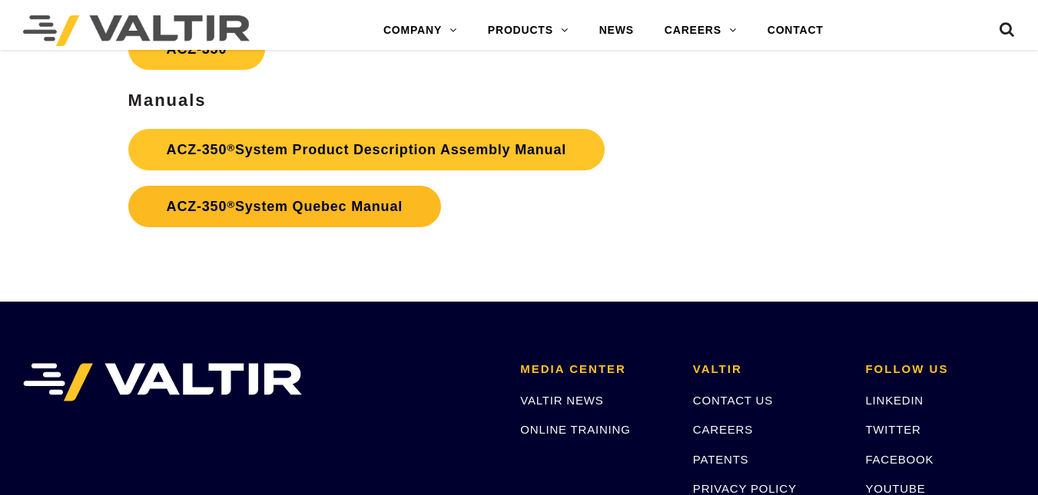
click at [350, 202] on link "ACZ-350 ® System Quebec Manual" at bounding box center [284, 206] width 313 height 41
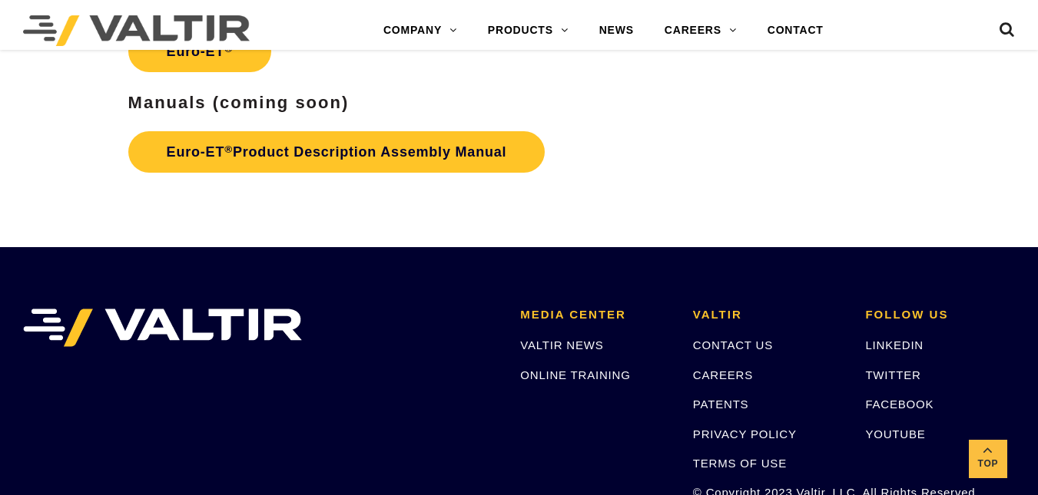
scroll to position [2524, 0]
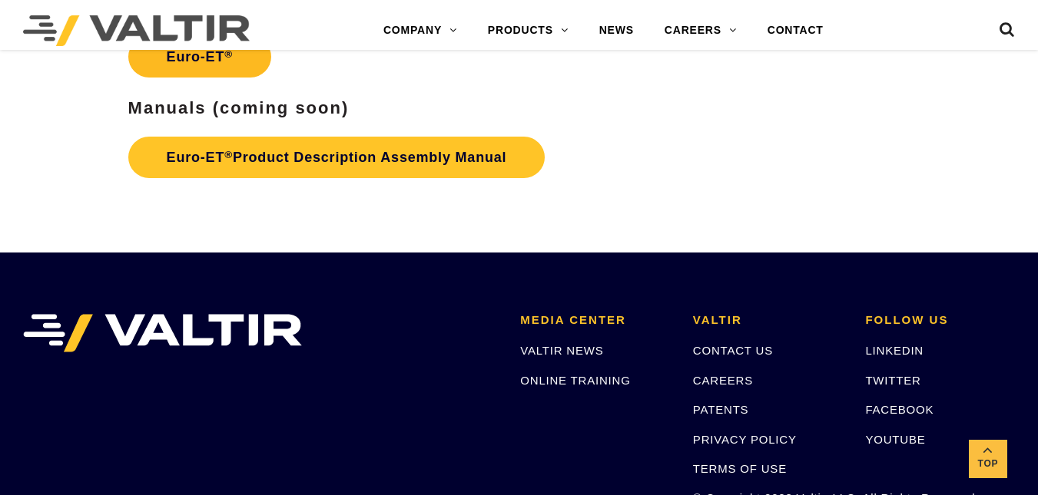
click at [234, 65] on link "Euro-ET ®" at bounding box center [199, 56] width 143 height 41
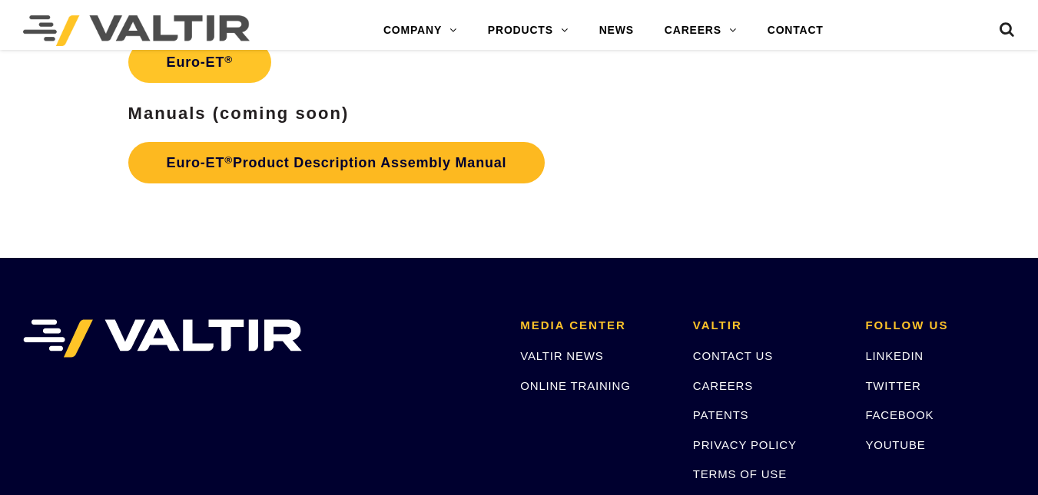
scroll to position [2524, 0]
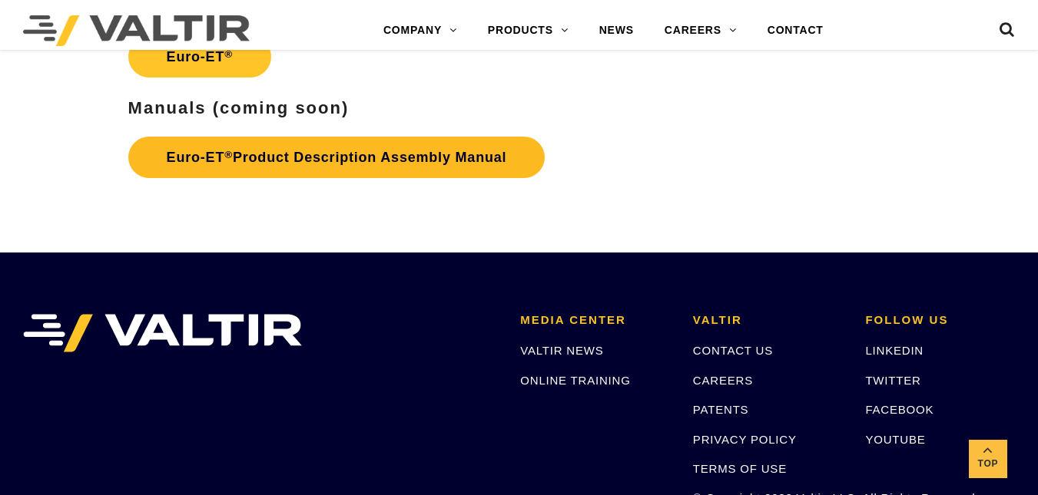
click at [269, 171] on link "Euro-ET ® Product Description Assembly Manual" at bounding box center [336, 157] width 417 height 41
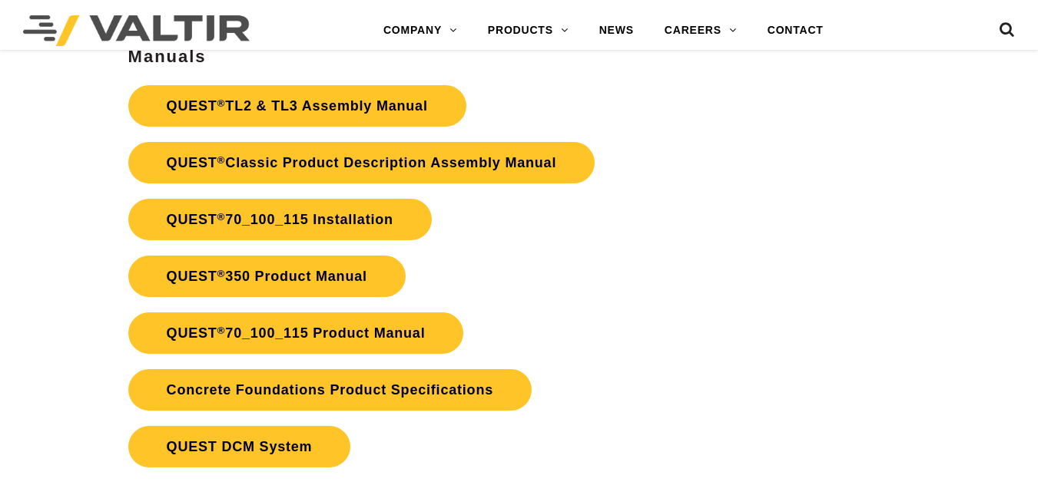
click at [122, 20] on img at bounding box center [136, 30] width 227 height 31
